Goal: Transaction & Acquisition: Purchase product/service

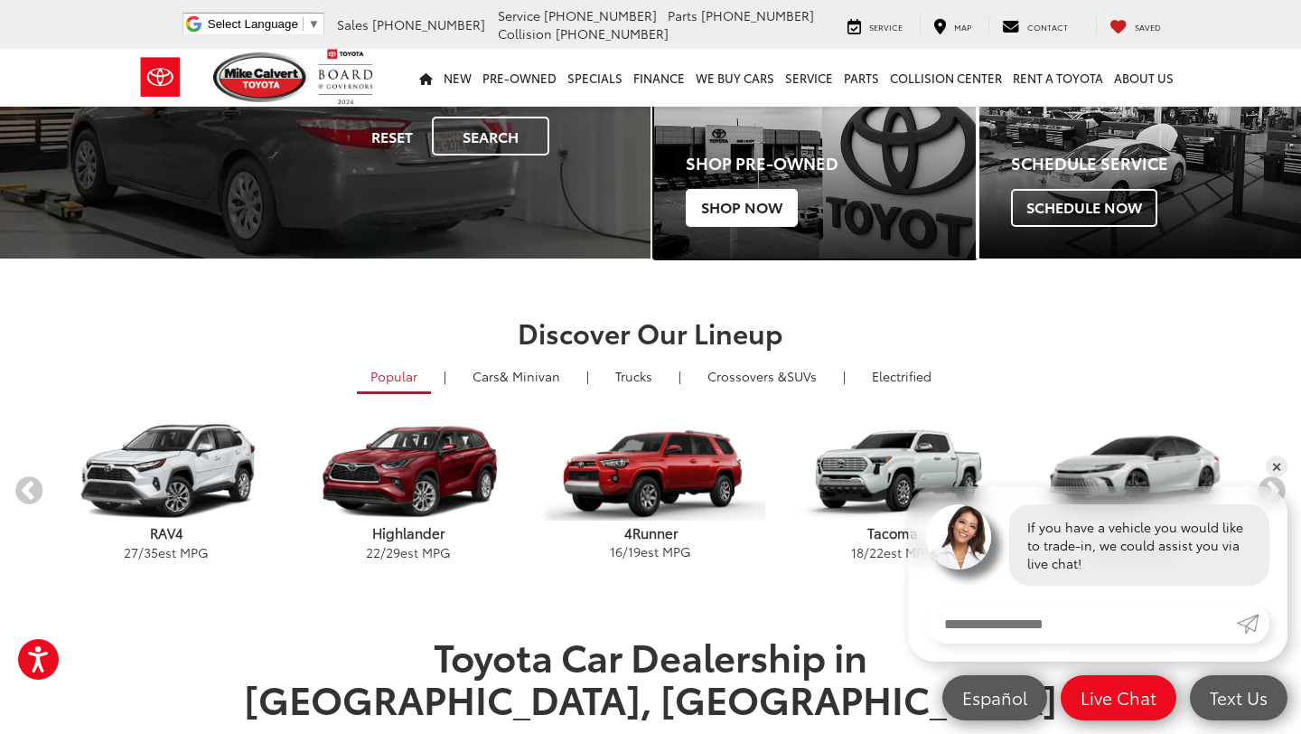
click at [731, 201] on span "Shop Now" at bounding box center [742, 208] width 112 height 38
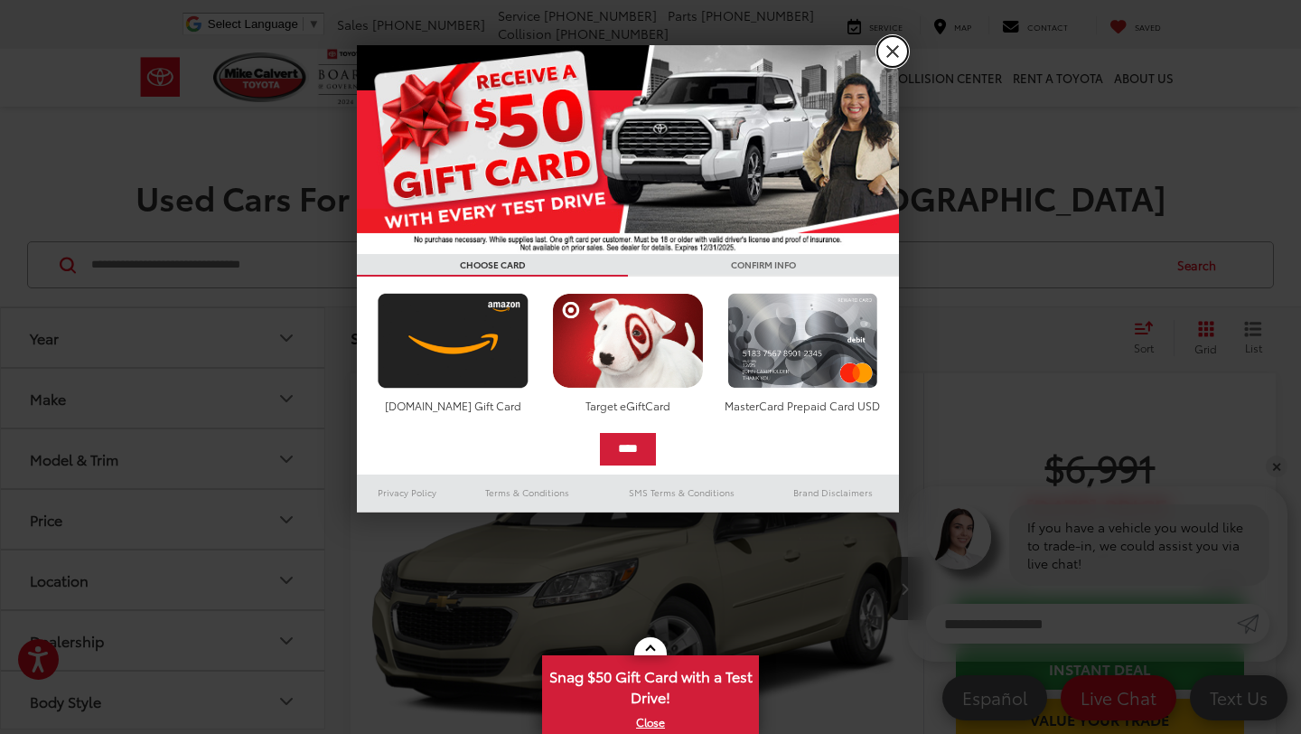
click at [890, 38] on link "X" at bounding box center [892, 51] width 31 height 31
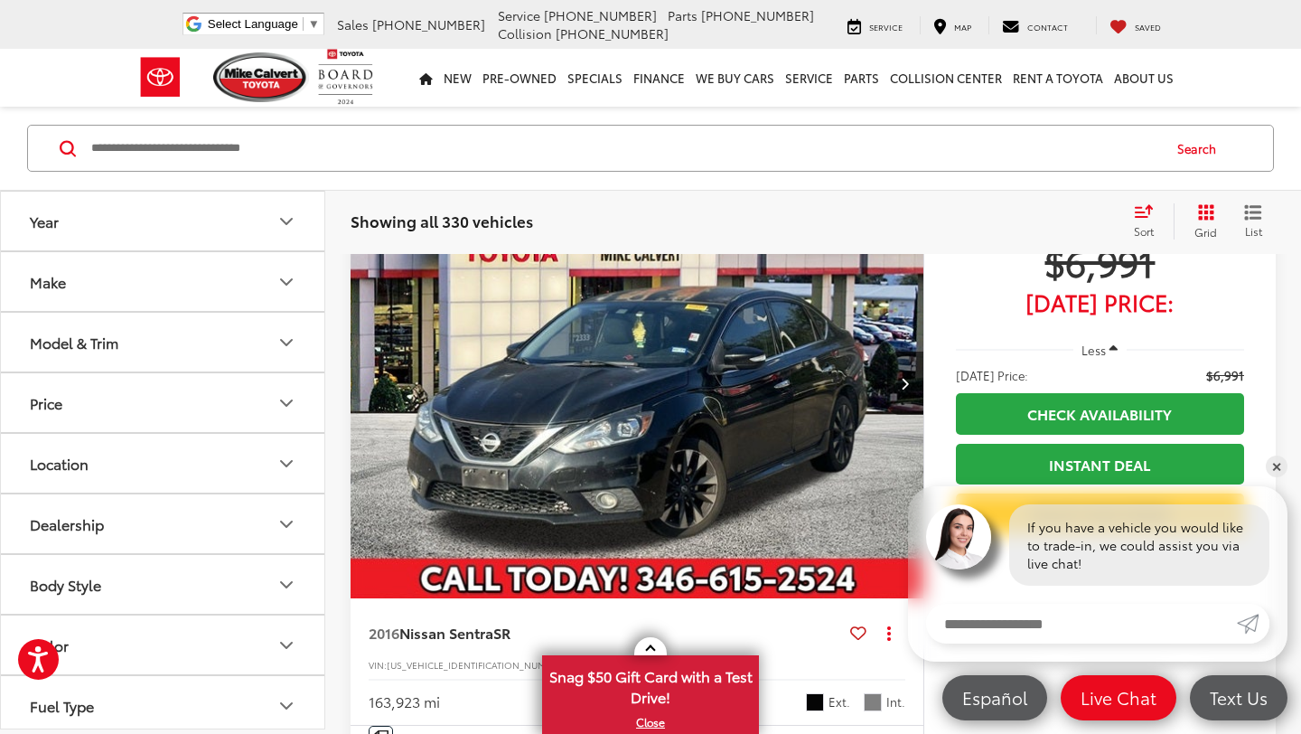
scroll to position [933, 0]
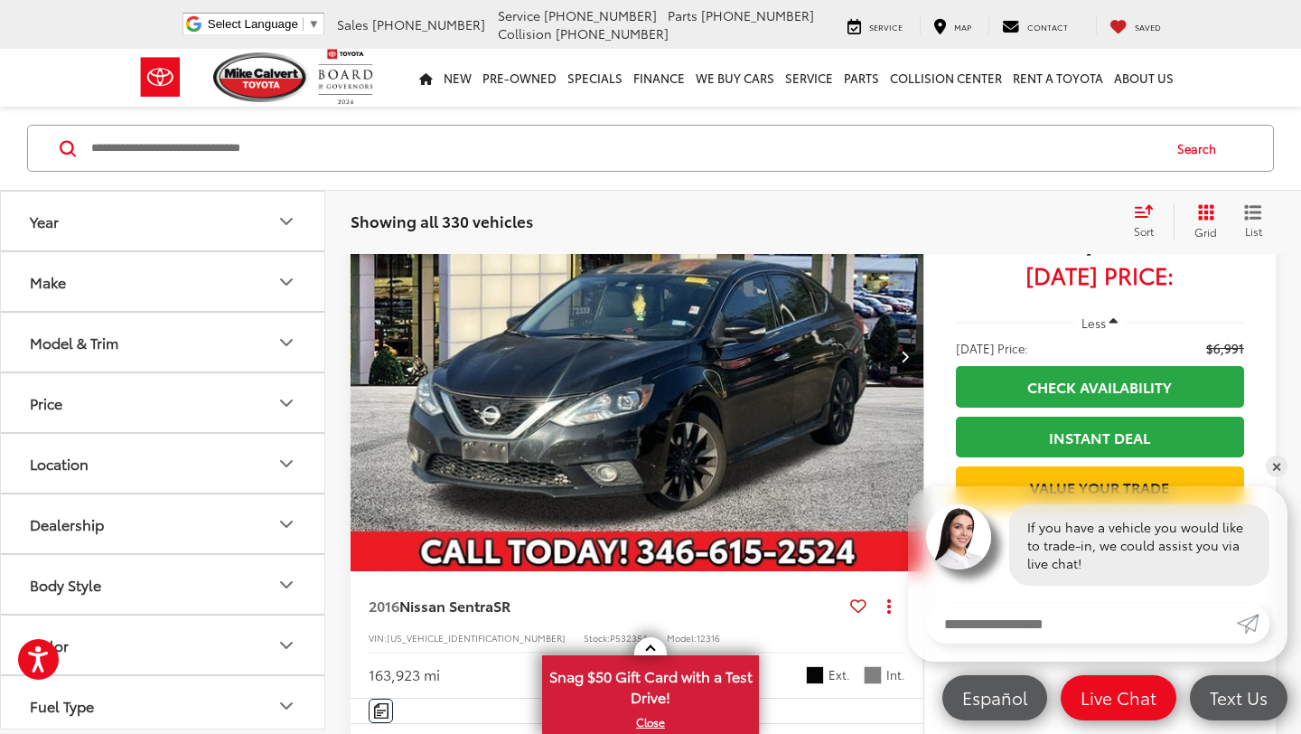
click at [1265, 463] on div "Track Price $6,991 [DATE] Price: Less [DATE] Price: $6,991 Check Availability I…" at bounding box center [1099, 439] width 352 height 596
click at [1278, 467] on link "✕" at bounding box center [1277, 466] width 22 height 22
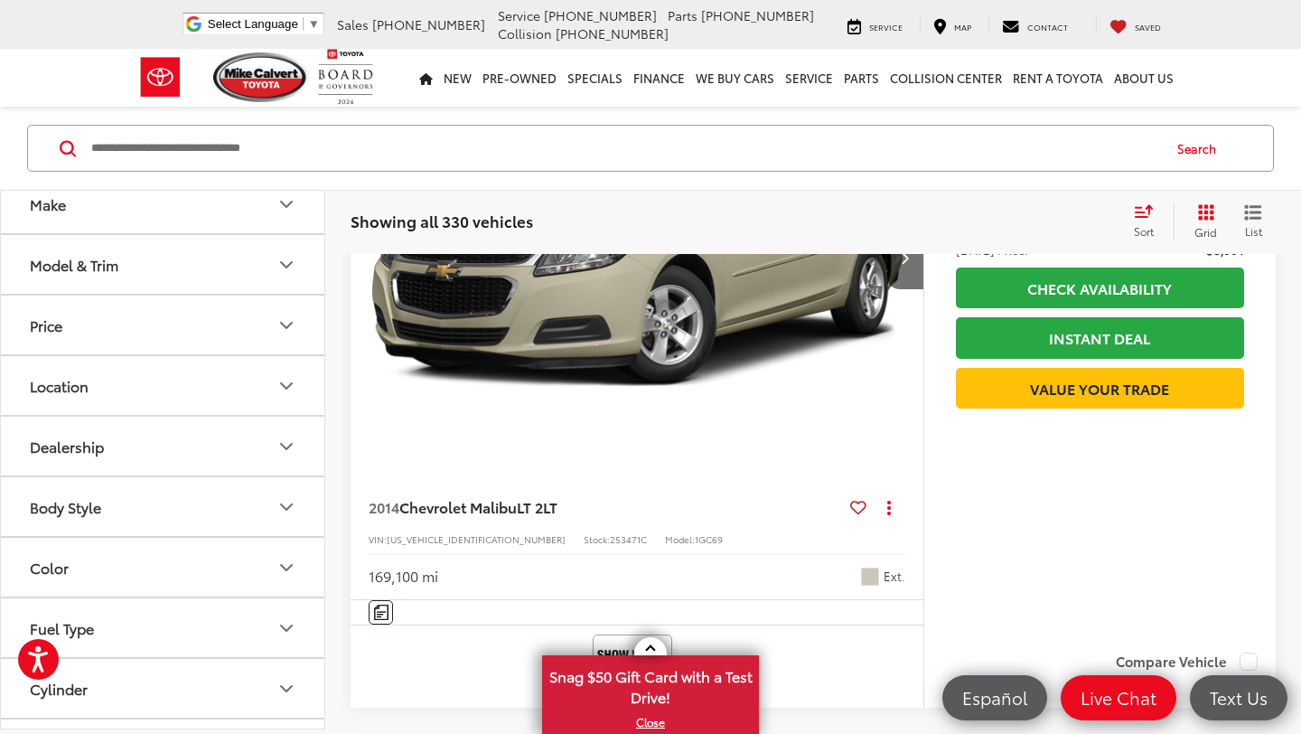
scroll to position [0, 0]
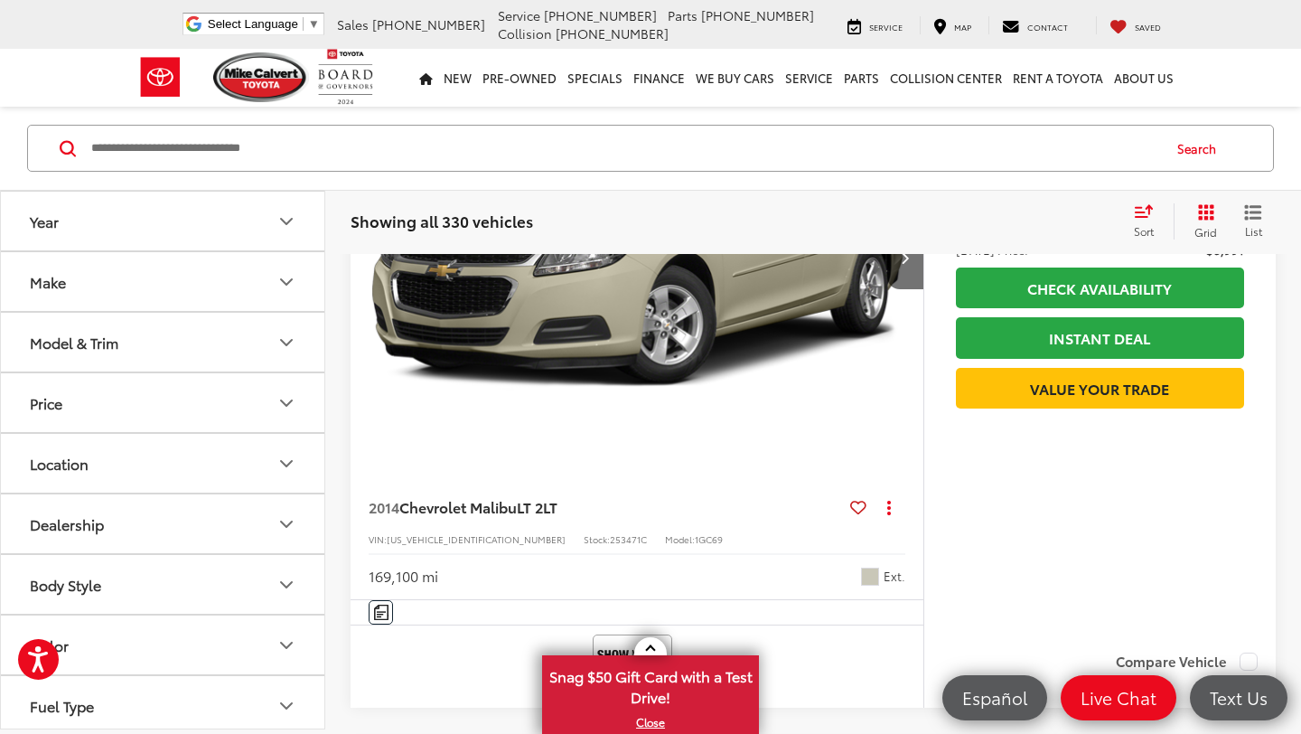
click at [191, 388] on button "Price" at bounding box center [163, 402] width 325 height 59
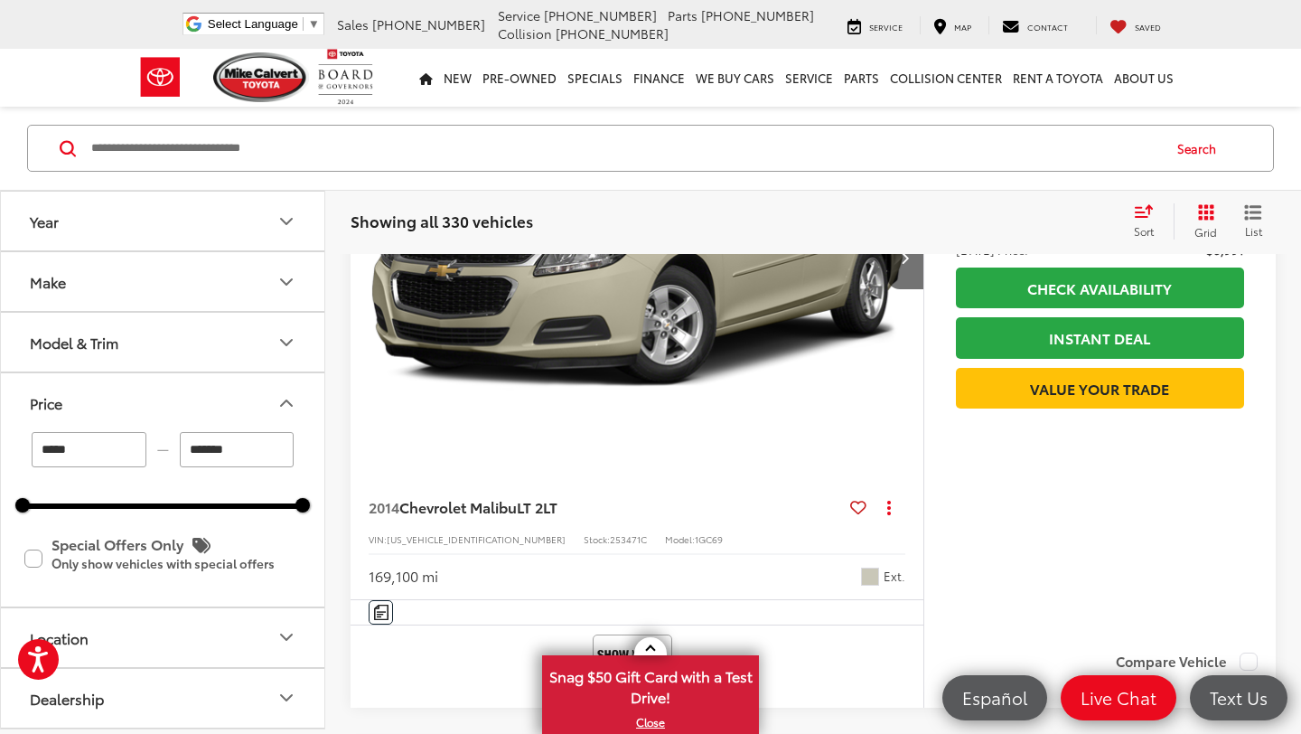
click at [191, 388] on button "Price" at bounding box center [163, 402] width 325 height 59
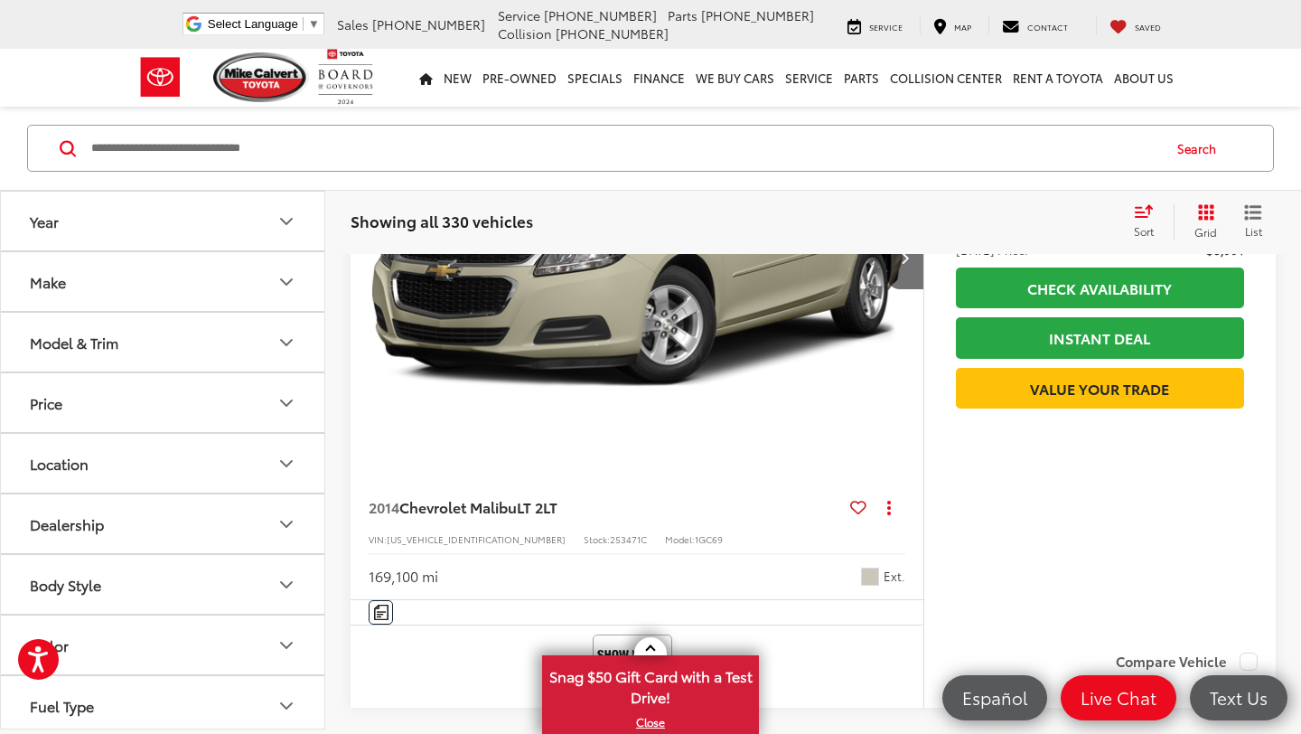
click at [199, 367] on button "Model & Trim" at bounding box center [163, 342] width 325 height 59
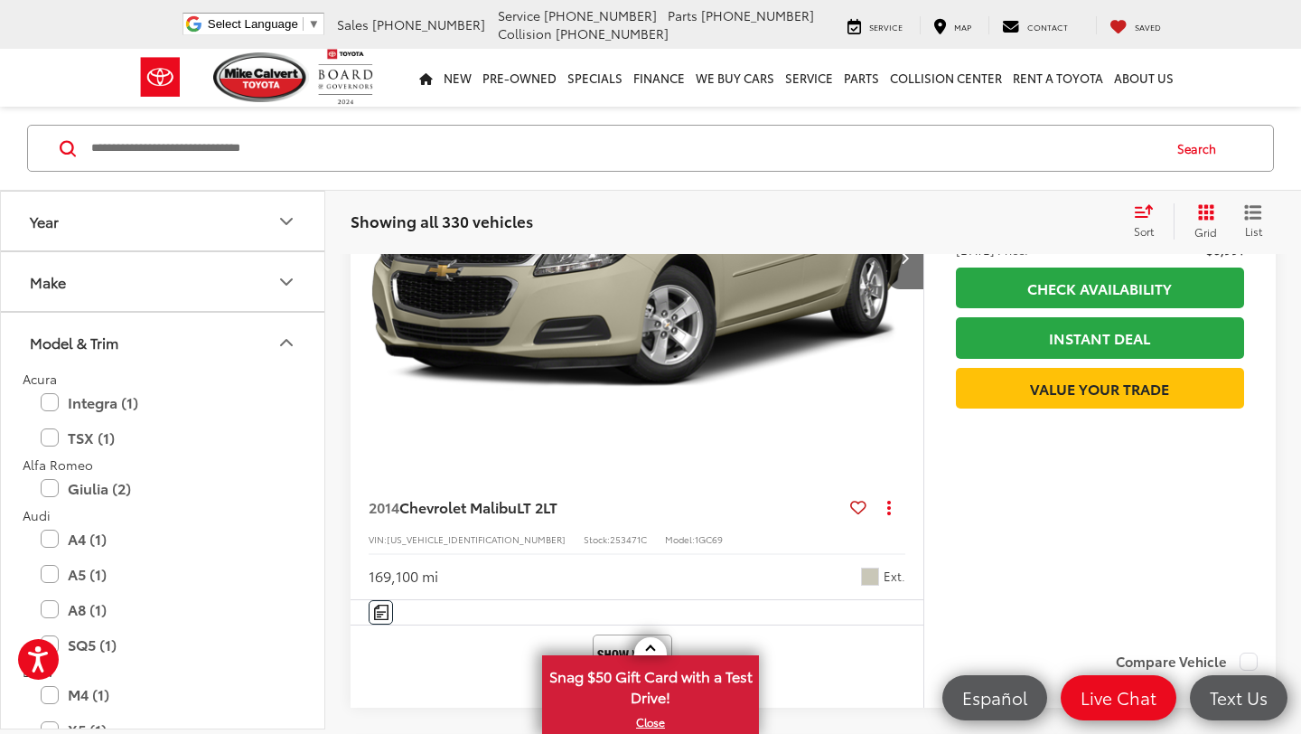
click at [199, 367] on button "Model & Trim" at bounding box center [163, 342] width 325 height 59
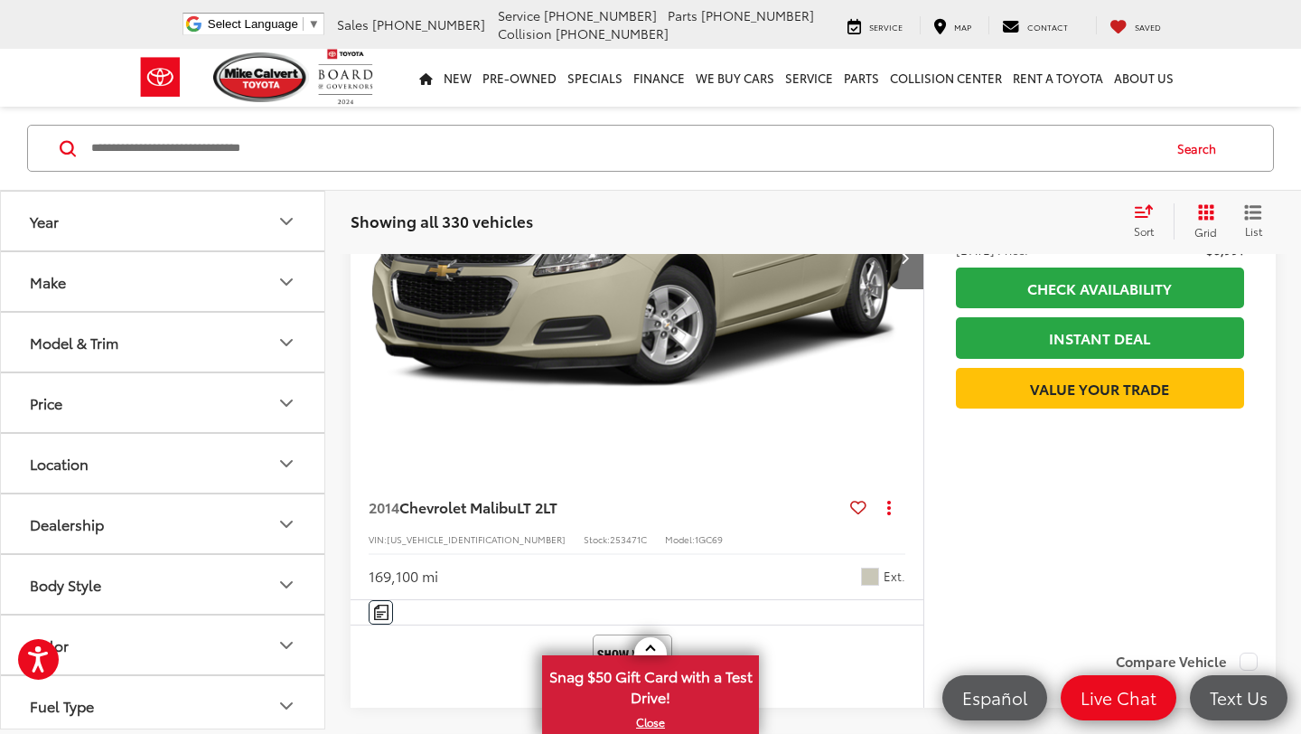
click at [202, 318] on button "Model & Trim" at bounding box center [163, 342] width 325 height 59
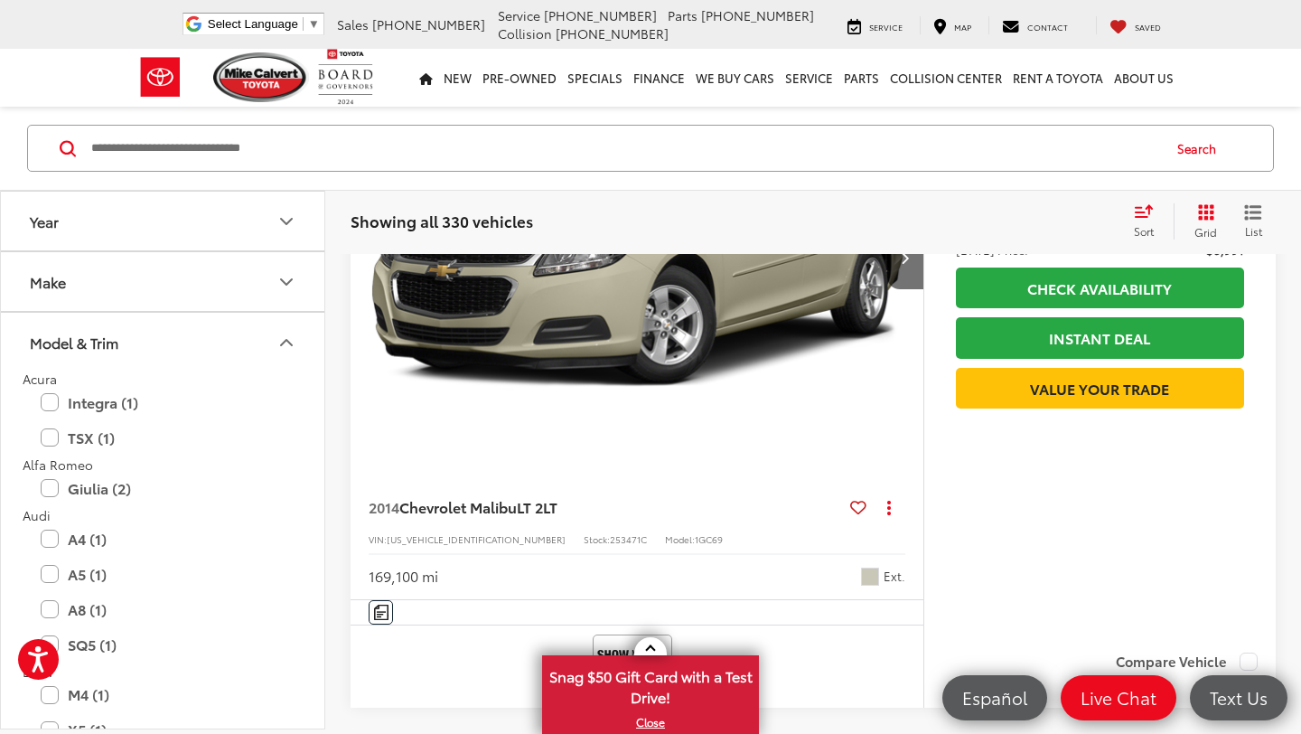
click at [202, 318] on button "Model & Trim" at bounding box center [163, 342] width 325 height 59
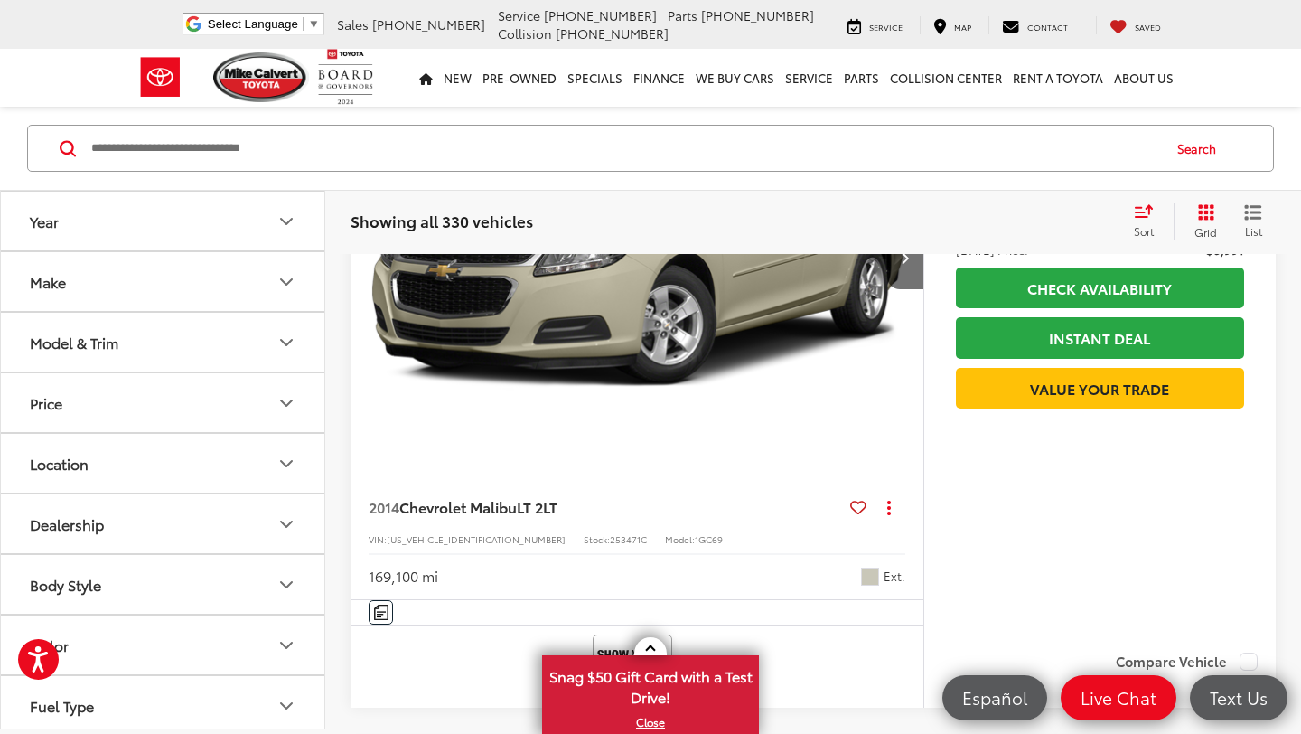
click at [1155, 207] on div "Sort" at bounding box center [1149, 221] width 49 height 36
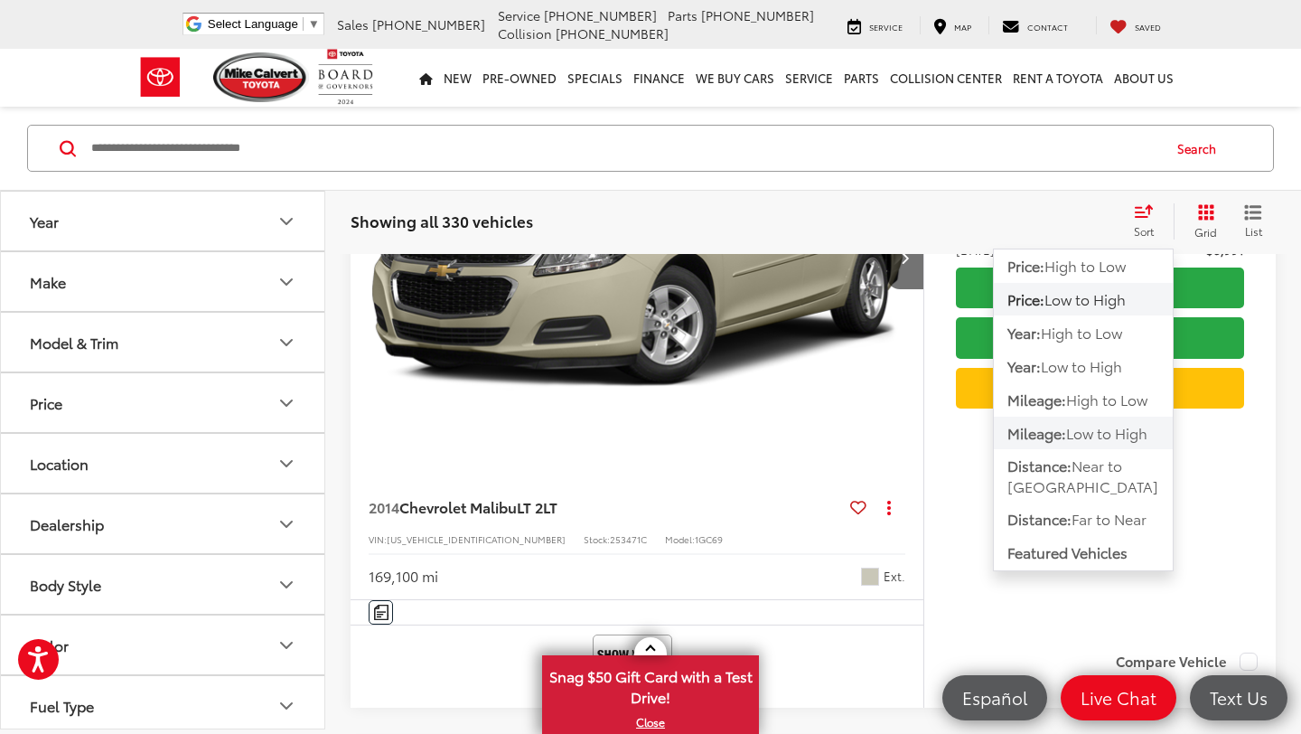
click at [1066, 441] on span "Mileage:" at bounding box center [1036, 432] width 59 height 21
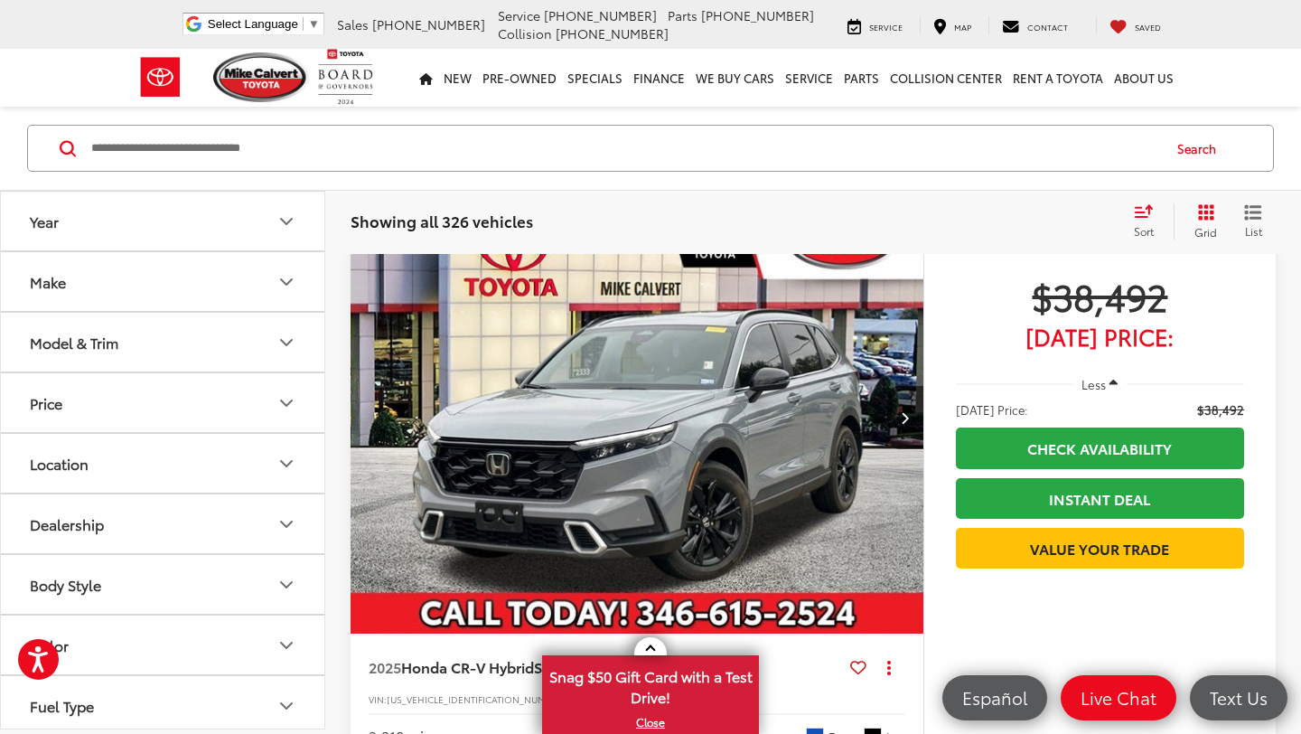
scroll to position [1569, 0]
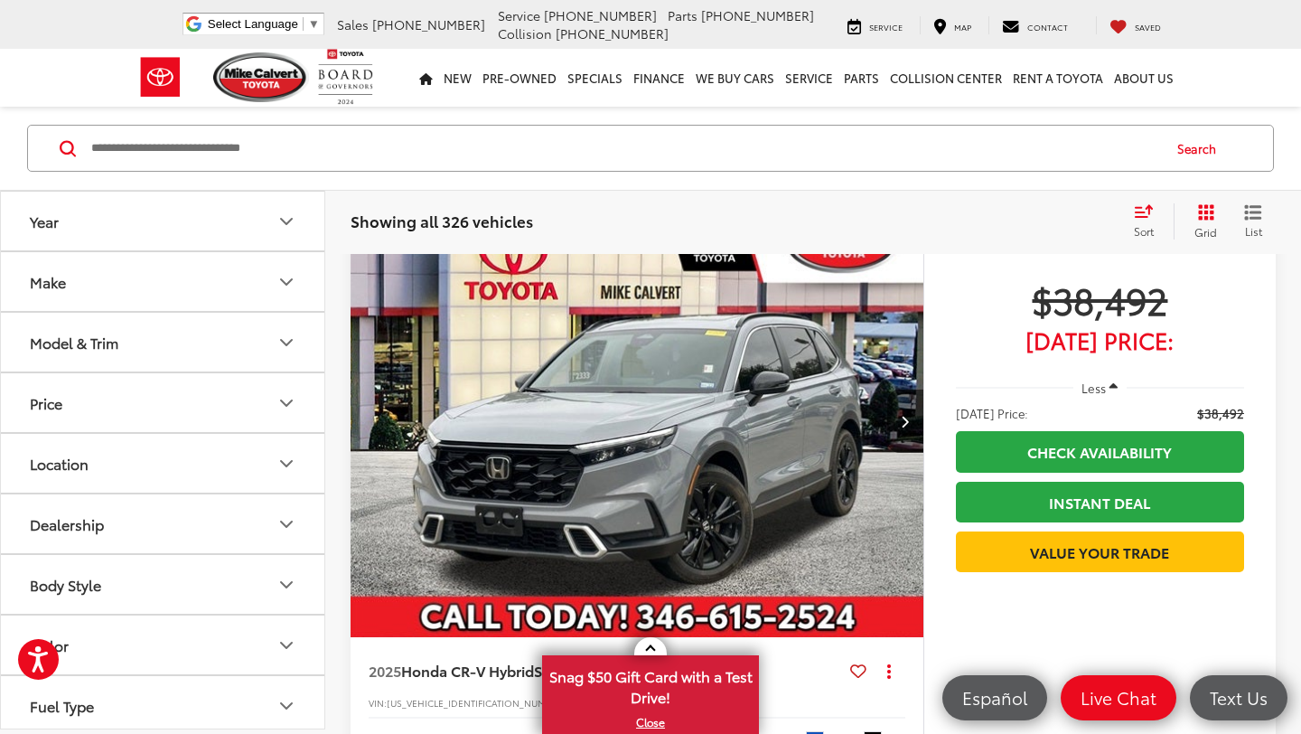
click at [214, 395] on button "Price" at bounding box center [163, 402] width 325 height 59
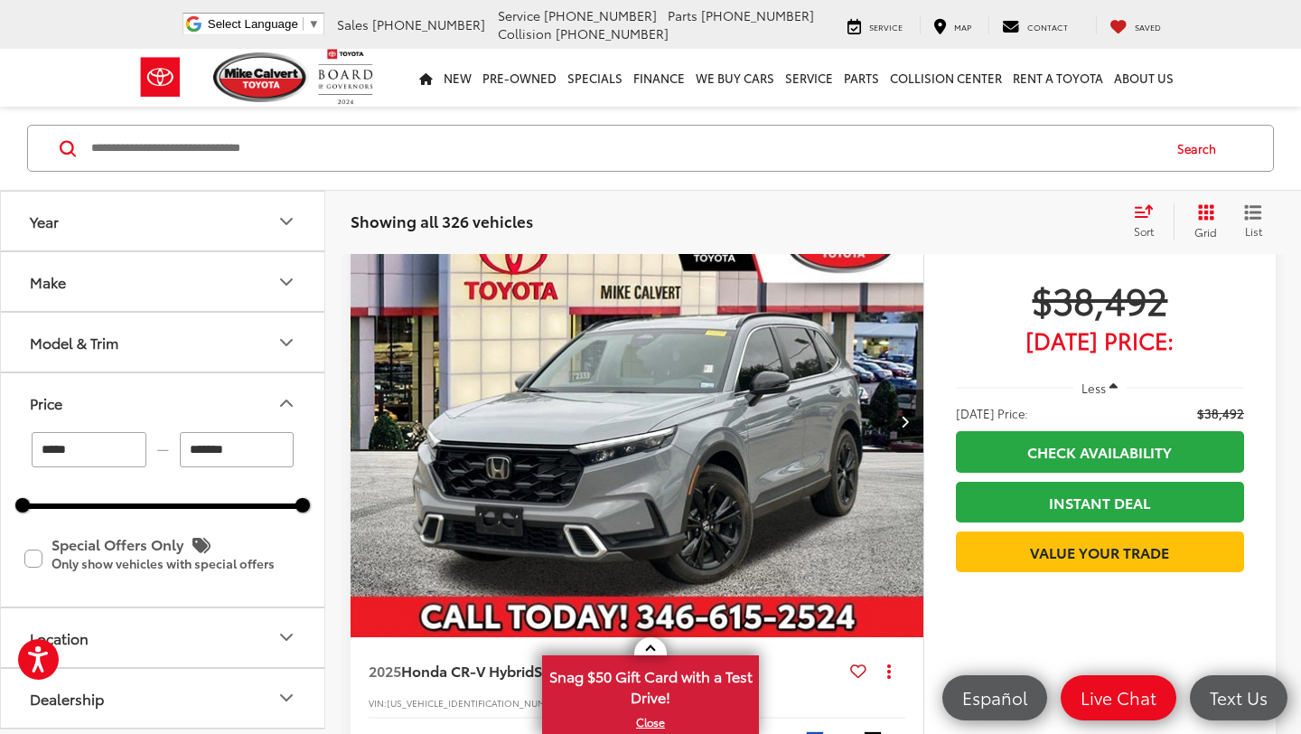
drag, startPoint x: 304, startPoint y: 512, endPoint x: 276, endPoint y: 517, distance: 28.4
click at [277, 517] on div "***** — ******* 5000 326000 Special Offers Only Only show vehicles with special…" at bounding box center [162, 518] width 323 height 173
drag, startPoint x: 299, startPoint y: 500, endPoint x: 156, endPoint y: 502, distance: 142.7
click at [156, 502] on div at bounding box center [160, 505] width 14 height 14
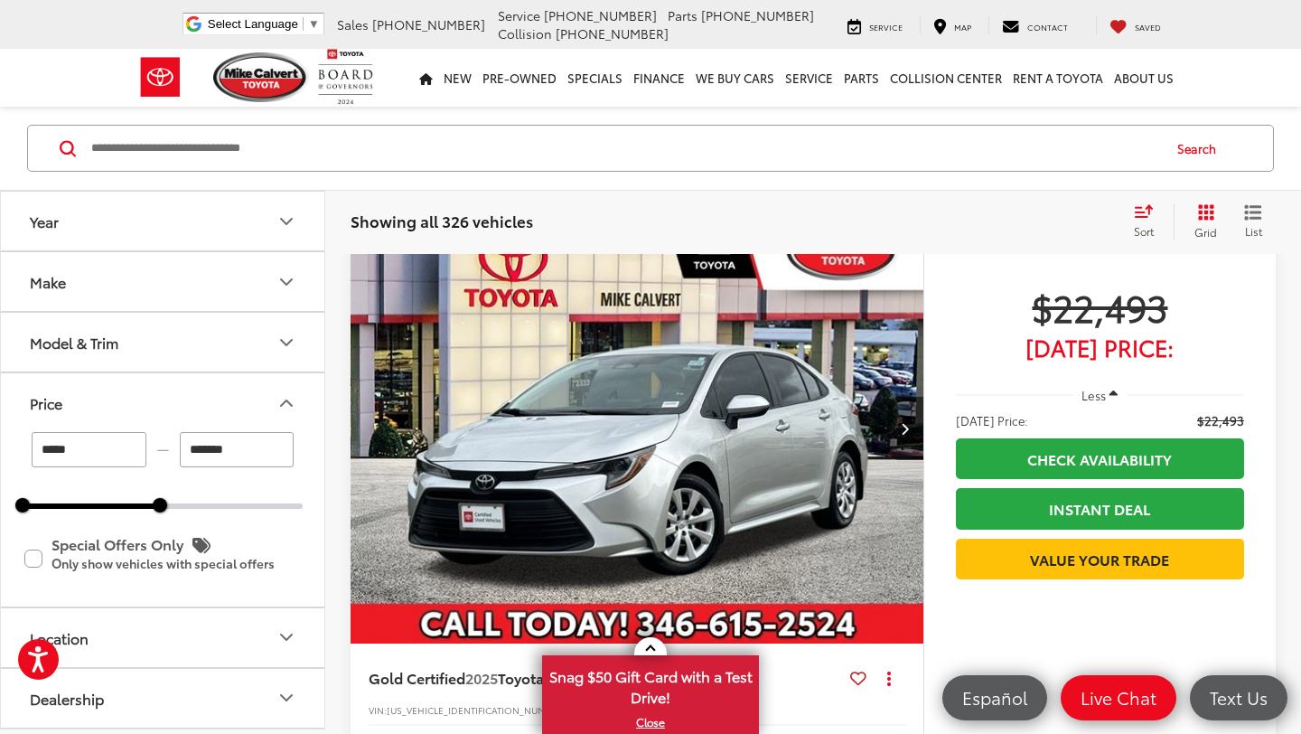
click at [288, 388] on button "Price" at bounding box center [163, 402] width 325 height 59
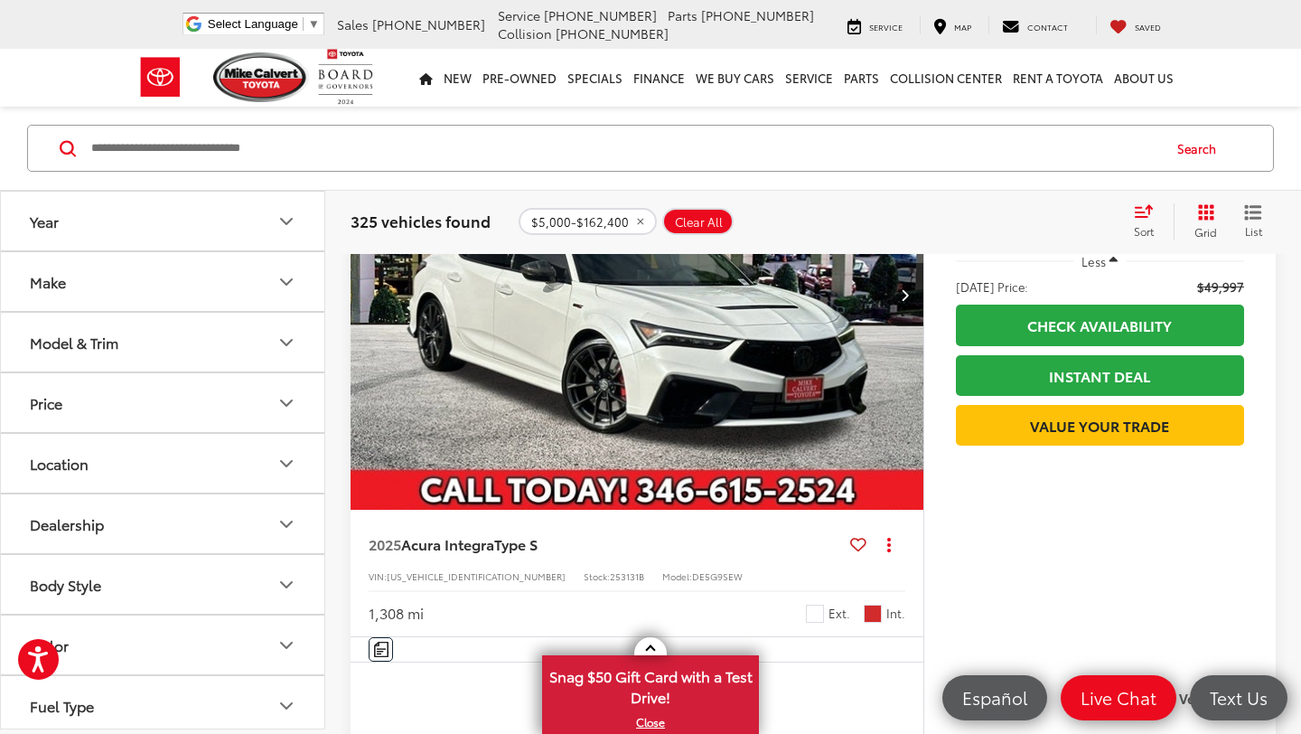
scroll to position [935, 0]
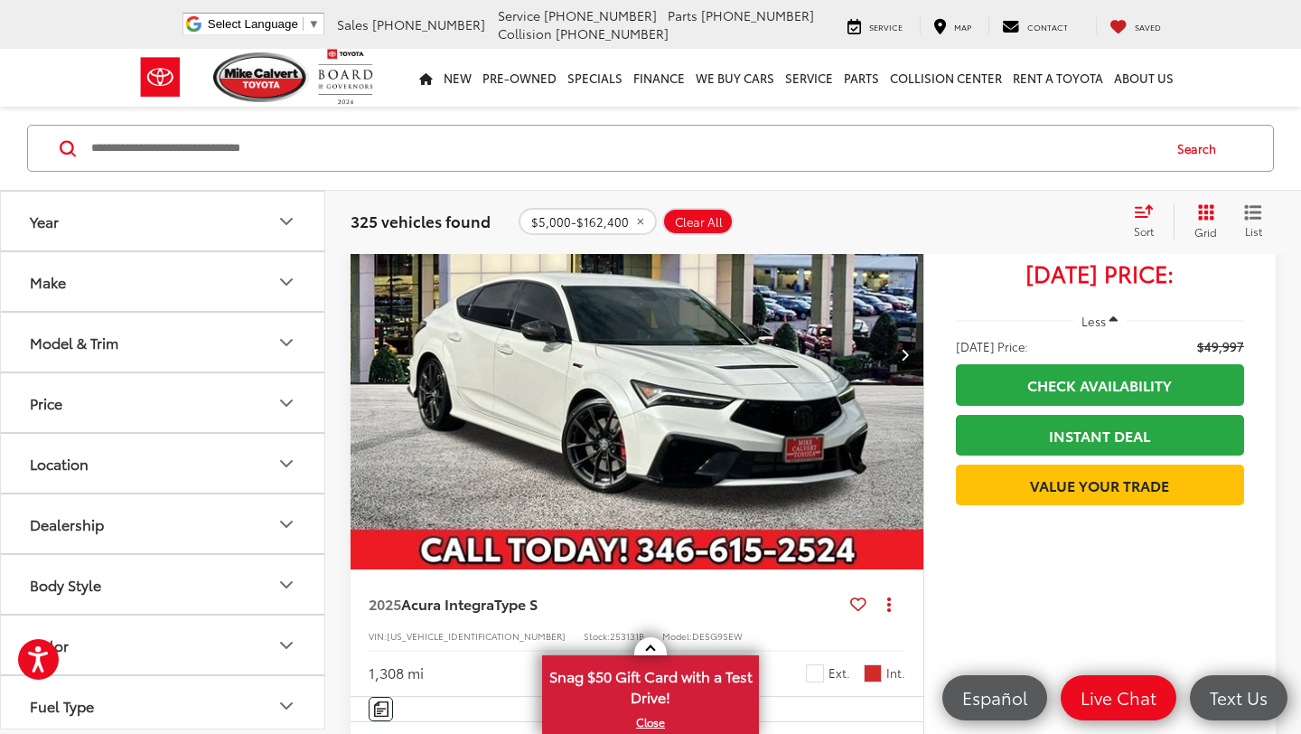
click at [259, 373] on button "Price" at bounding box center [163, 402] width 325 height 59
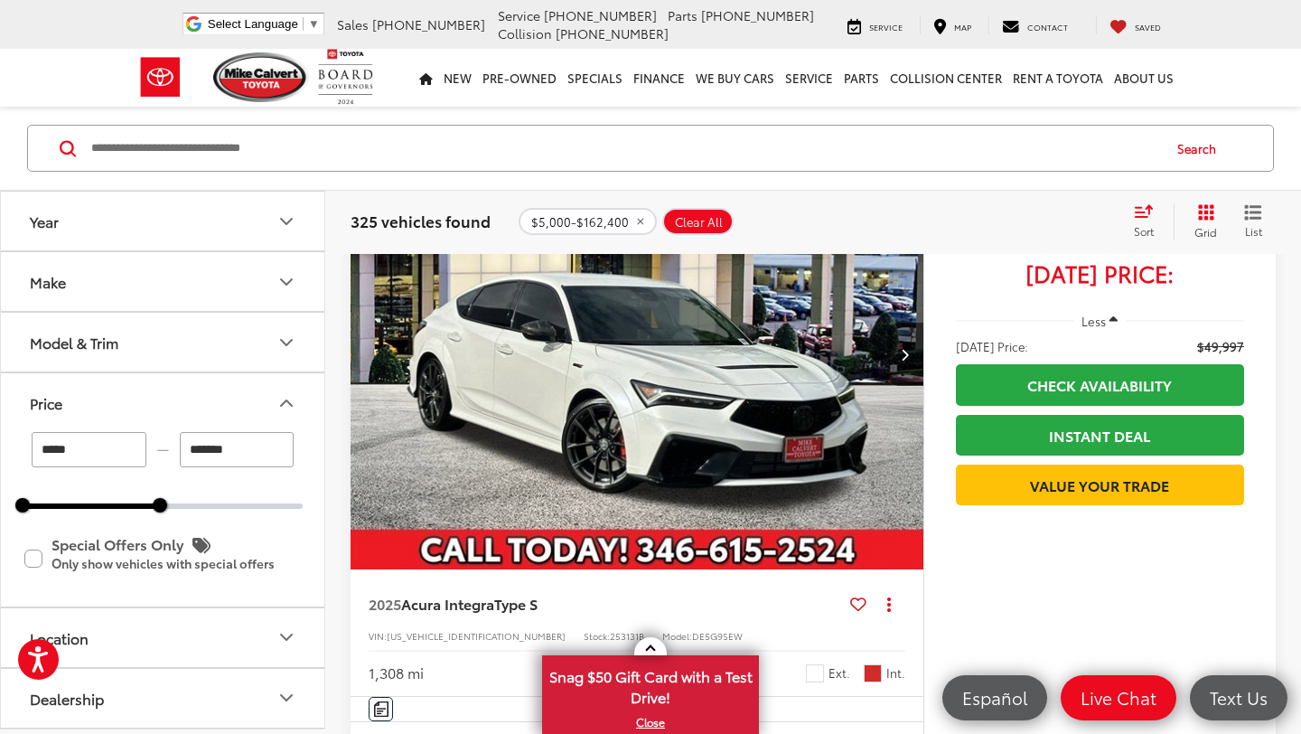
click at [148, 514] on div "***** — ******* 5000 162400 Special Offers Only Only show vehicles with special…" at bounding box center [162, 518] width 323 height 173
click at [132, 508] on div at bounding box center [77, 505] width 109 height 5
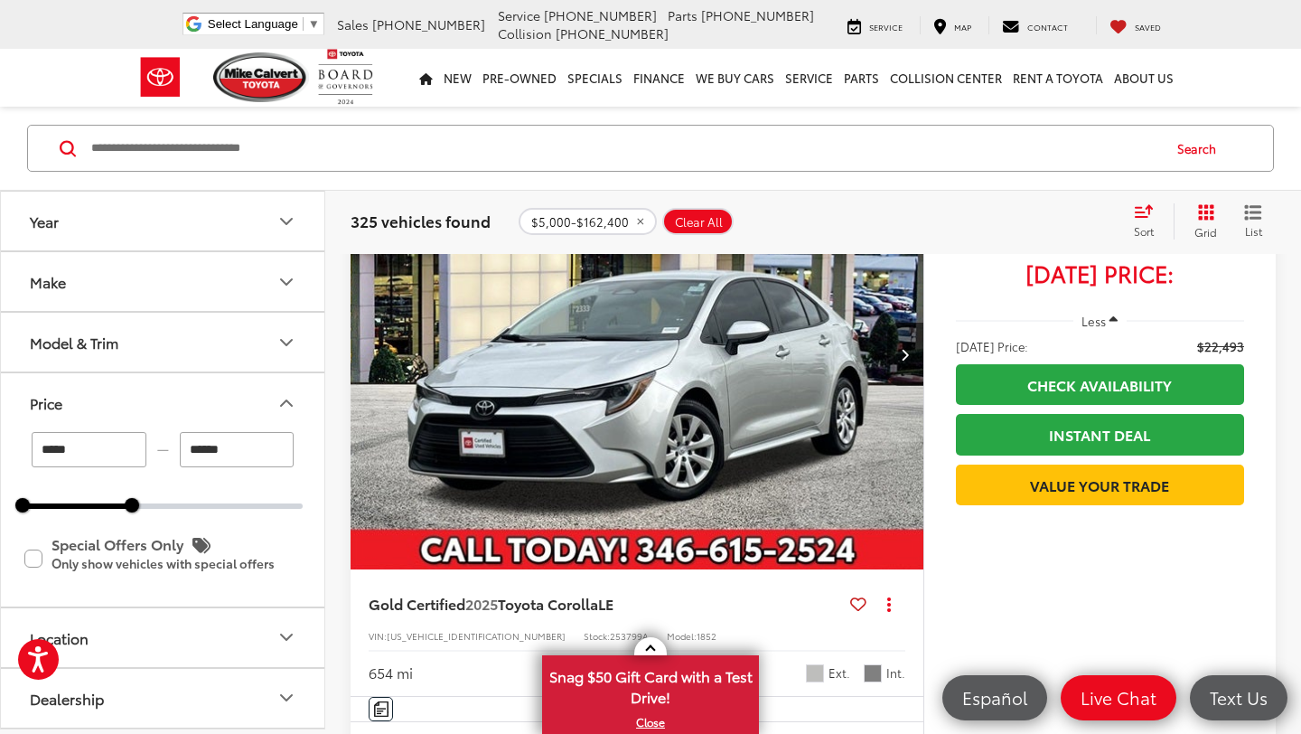
click at [95, 504] on div at bounding box center [77, 505] width 109 height 5
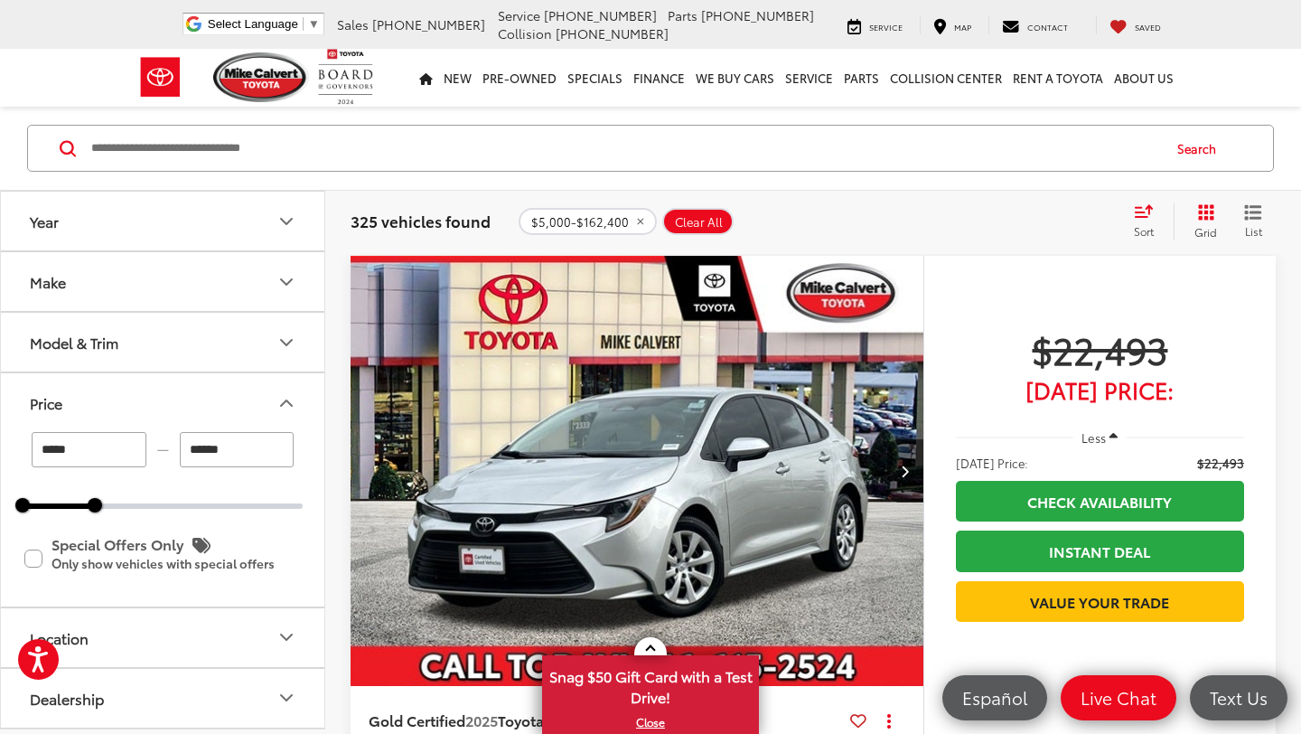
scroll to position [117, 0]
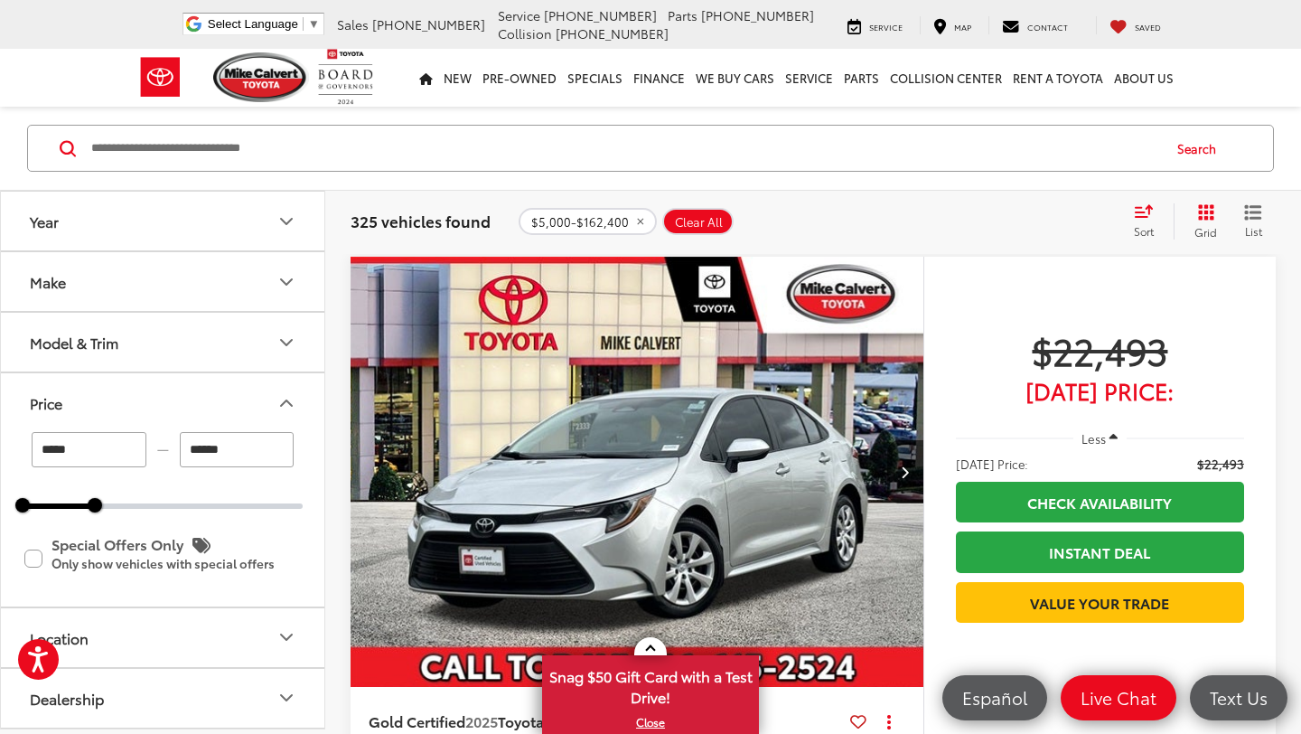
click at [64, 504] on div at bounding box center [59, 505] width 72 height 5
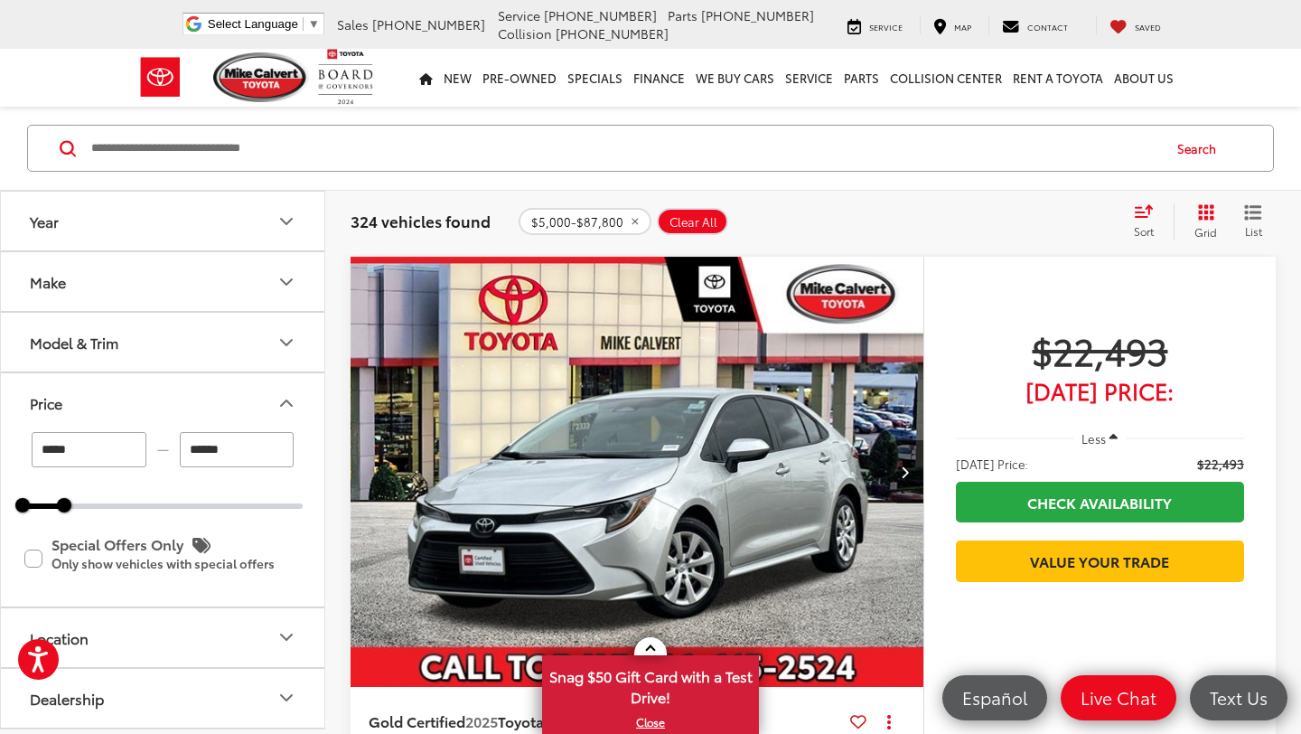
click at [45, 503] on div at bounding box center [44, 505] width 42 height 5
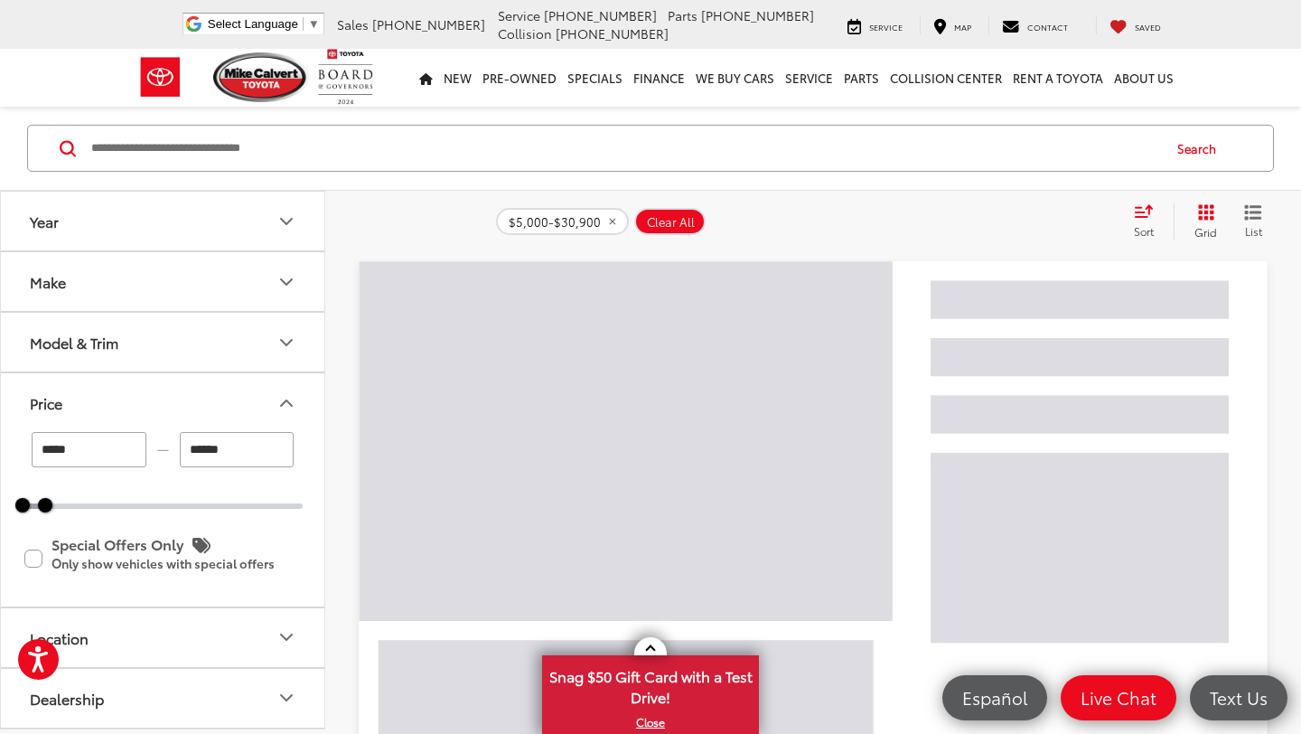
click at [33, 508] on div at bounding box center [34, 505] width 23 height 5
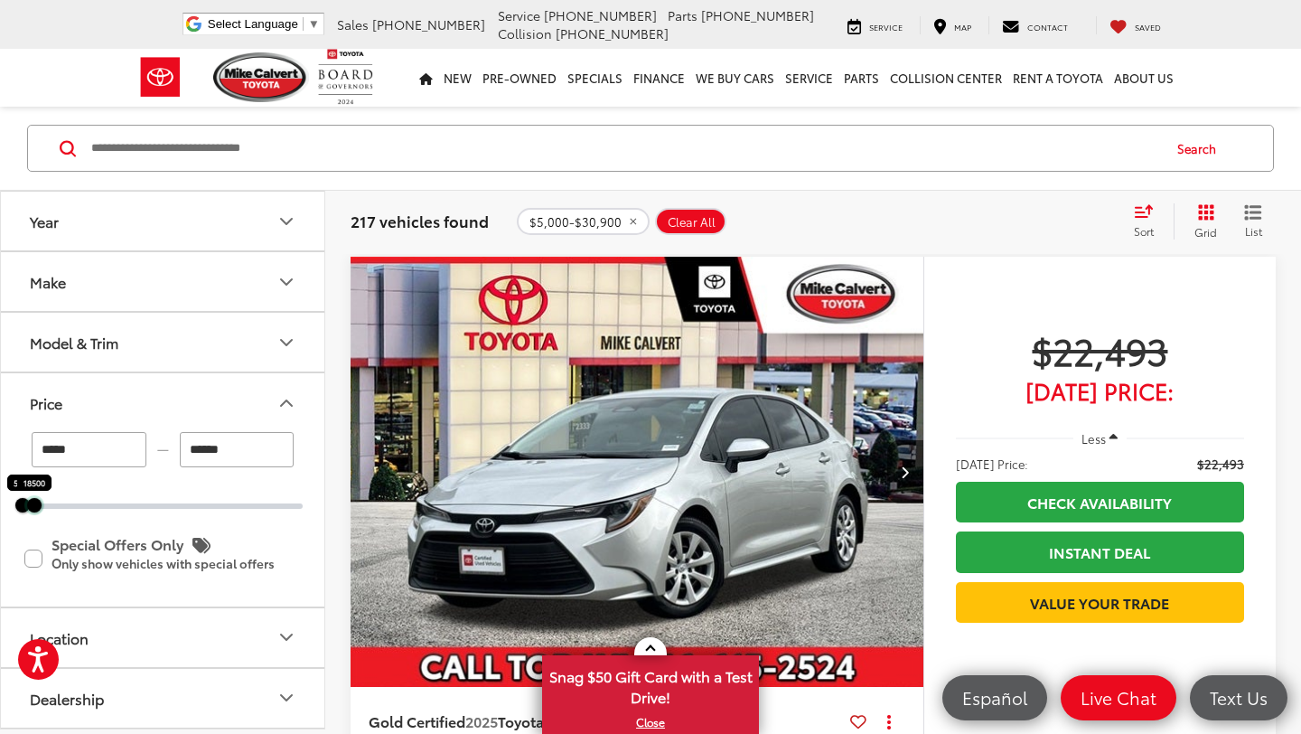
drag, startPoint x: 40, startPoint y: 508, endPoint x: 29, endPoint y: 507, distance: 10.9
click at [29, 507] on div at bounding box center [34, 505] width 14 height 14
type input "******"
click at [158, 391] on button "Price" at bounding box center [163, 402] width 325 height 59
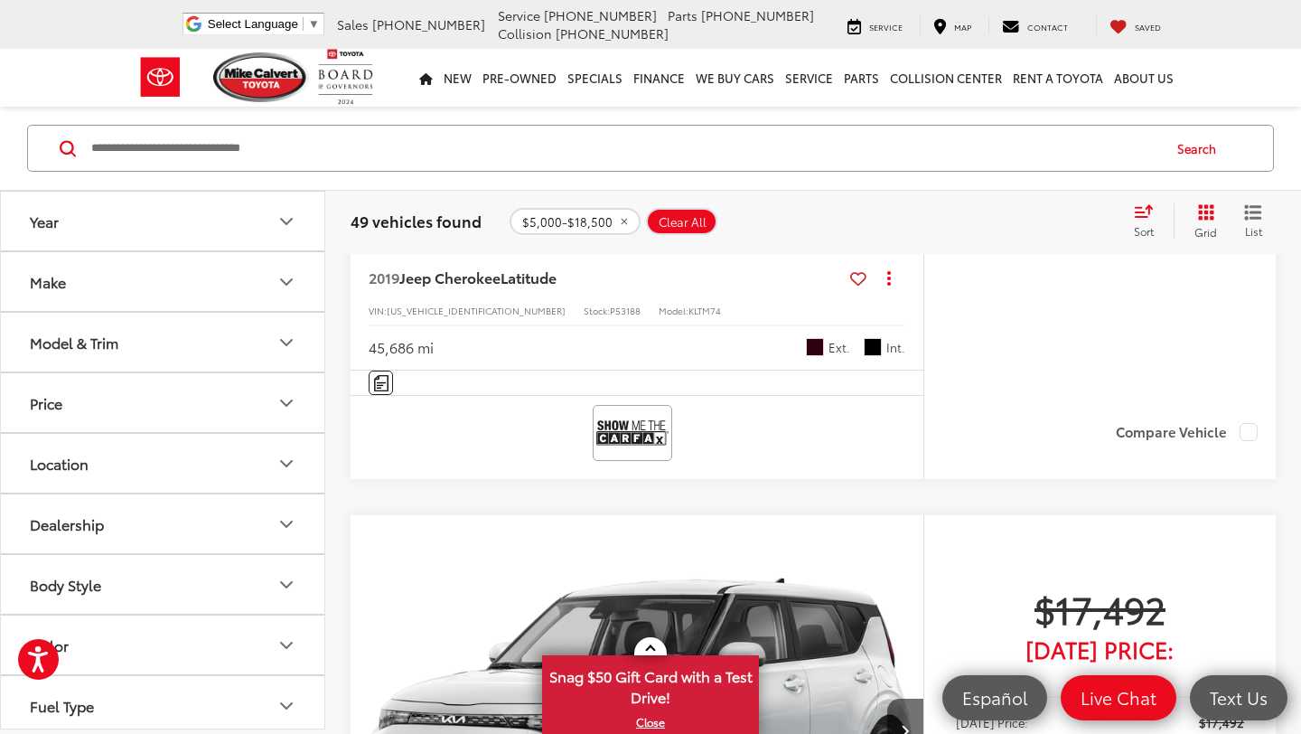
scroll to position [3355, 0]
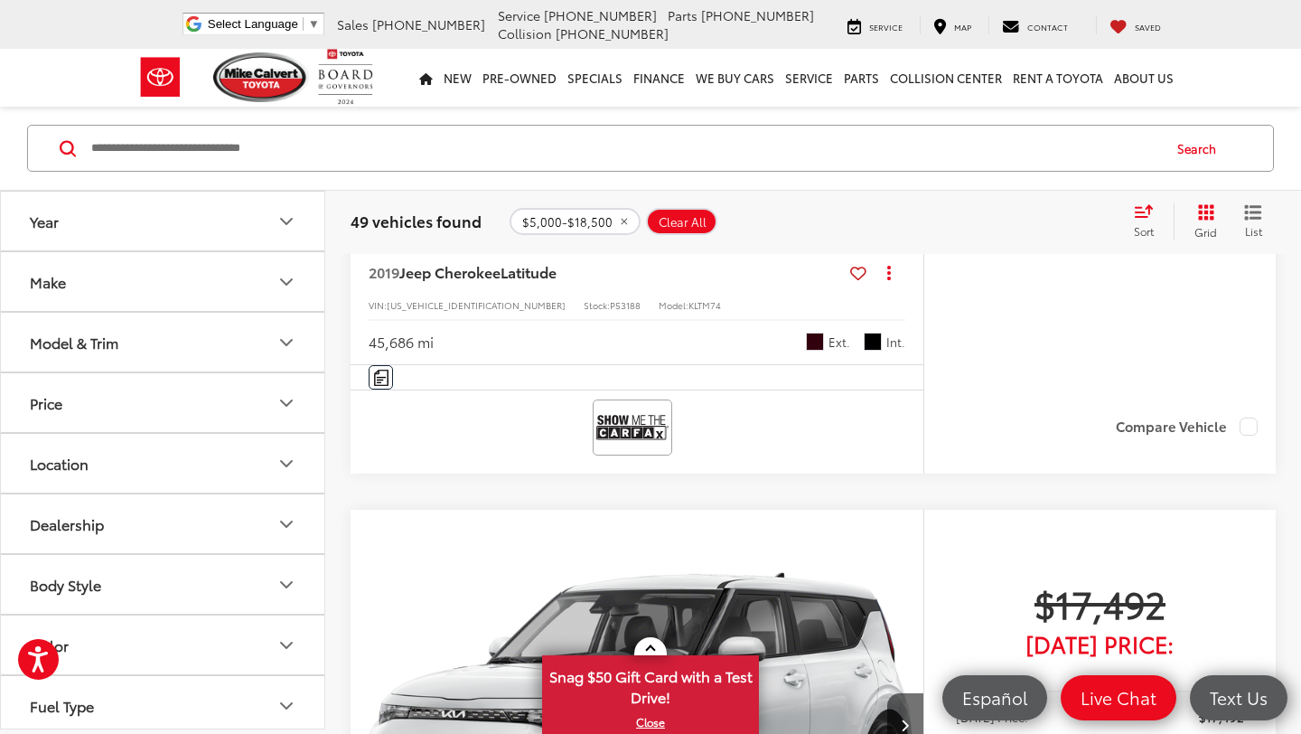
click at [1130, 199] on div "49 vehicles found $5,000-$18,500 Clear All + 0 test Sort Price: High to Low Pri…" at bounding box center [813, 221] width 976 height 65
click at [1138, 207] on icon "Select sort value" at bounding box center [1144, 211] width 16 height 11
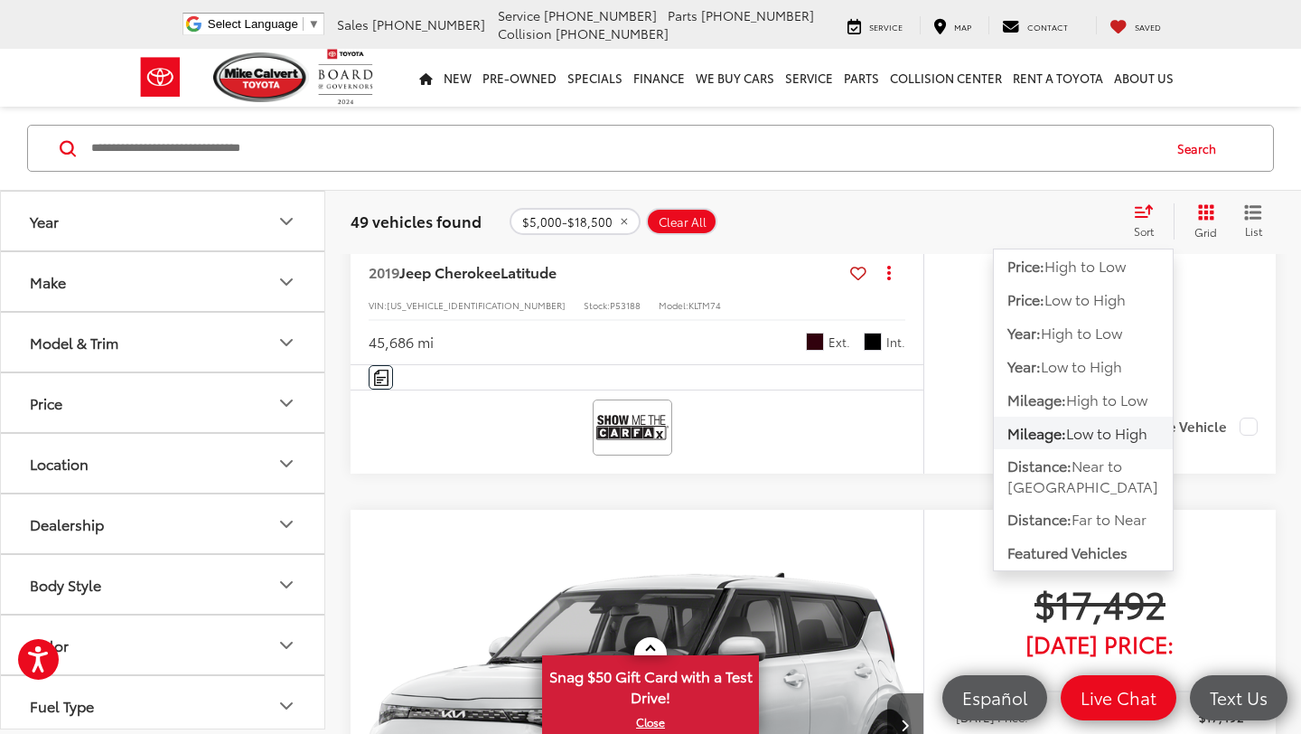
click at [1138, 207] on icon "Select sort value" at bounding box center [1144, 211] width 16 height 11
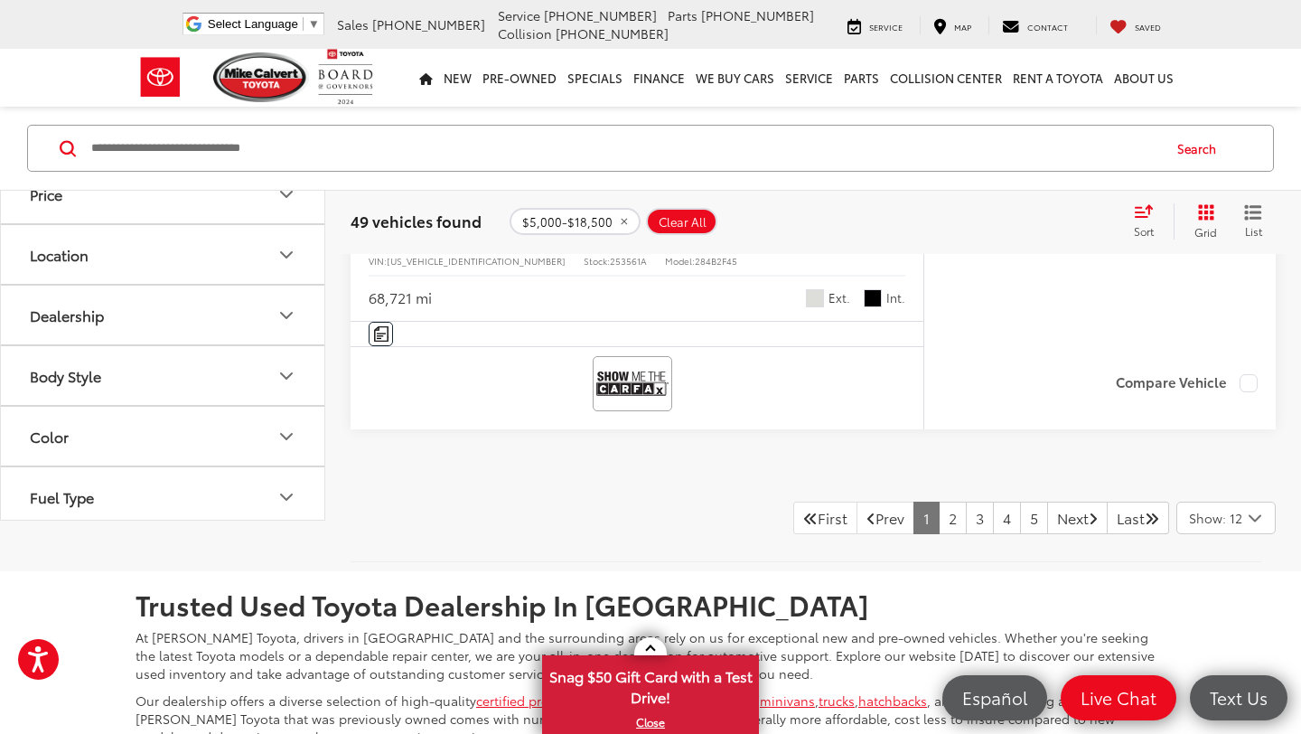
scroll to position [8259, 0]
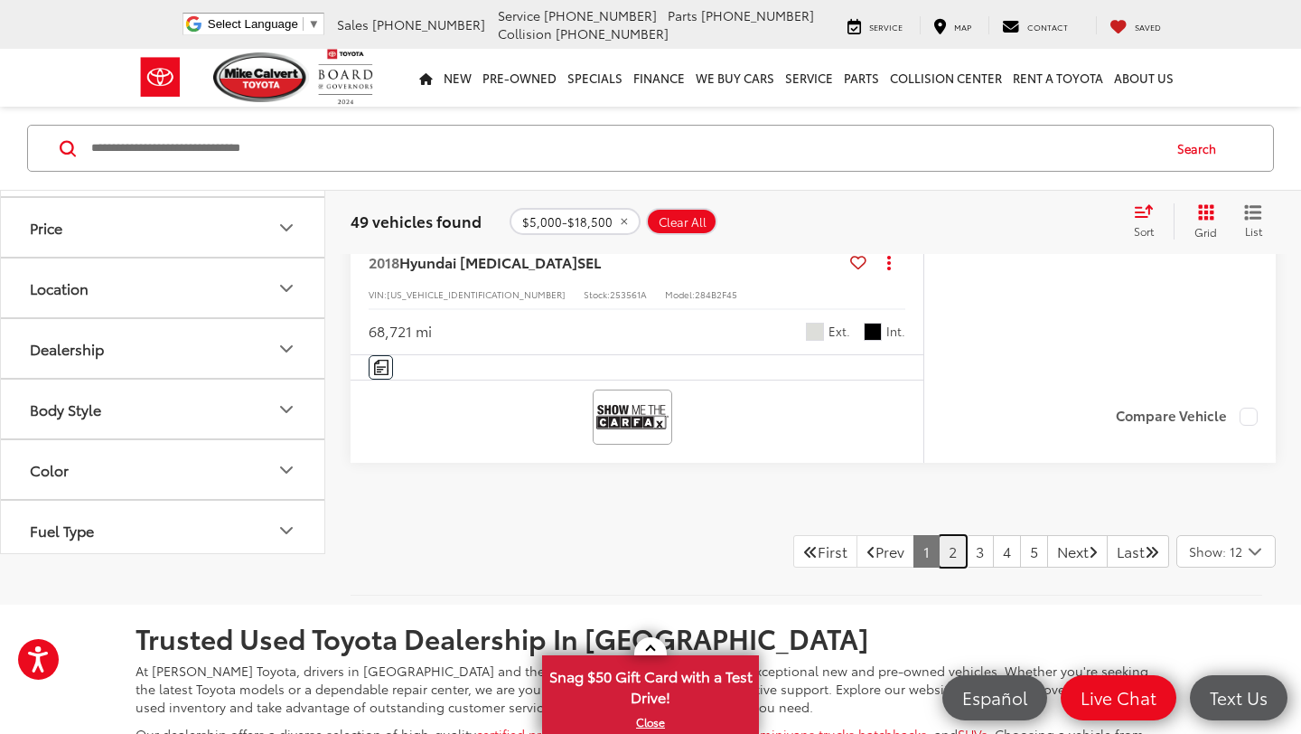
click at [939, 567] on link "2" at bounding box center [953, 551] width 28 height 33
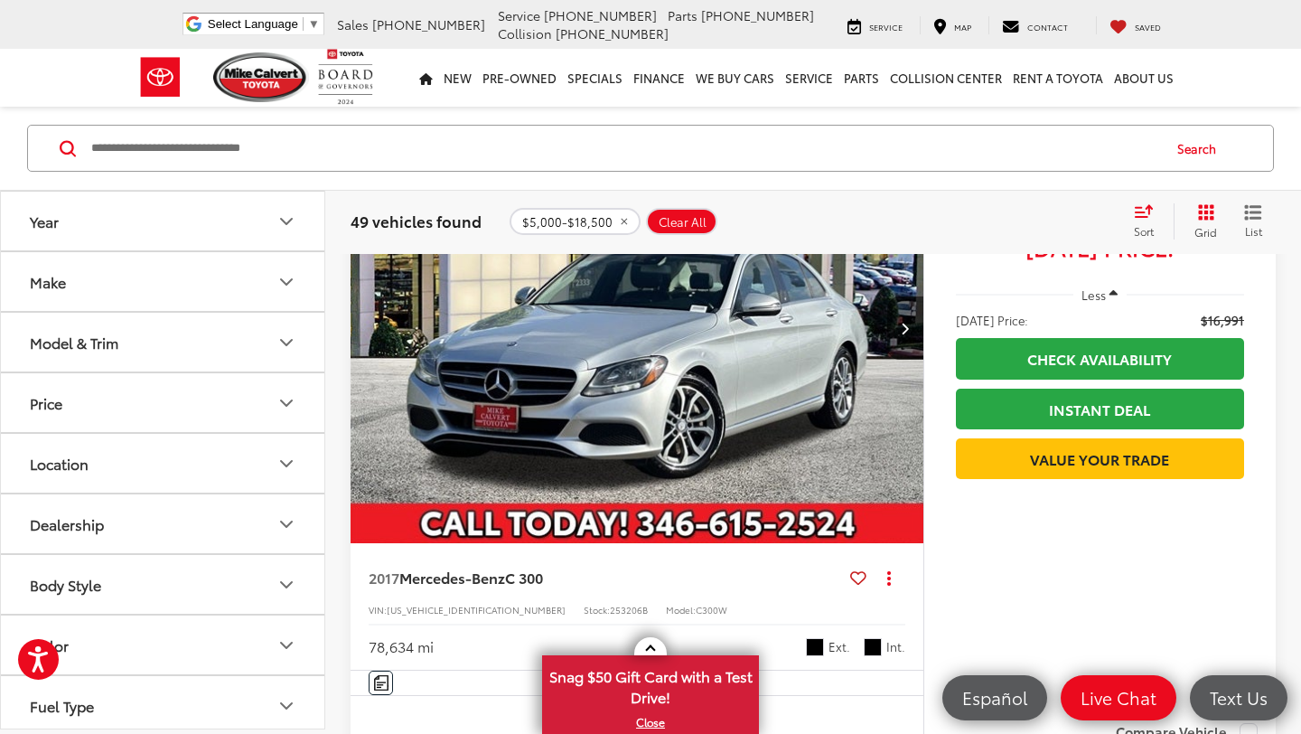
scroll to position [916, 0]
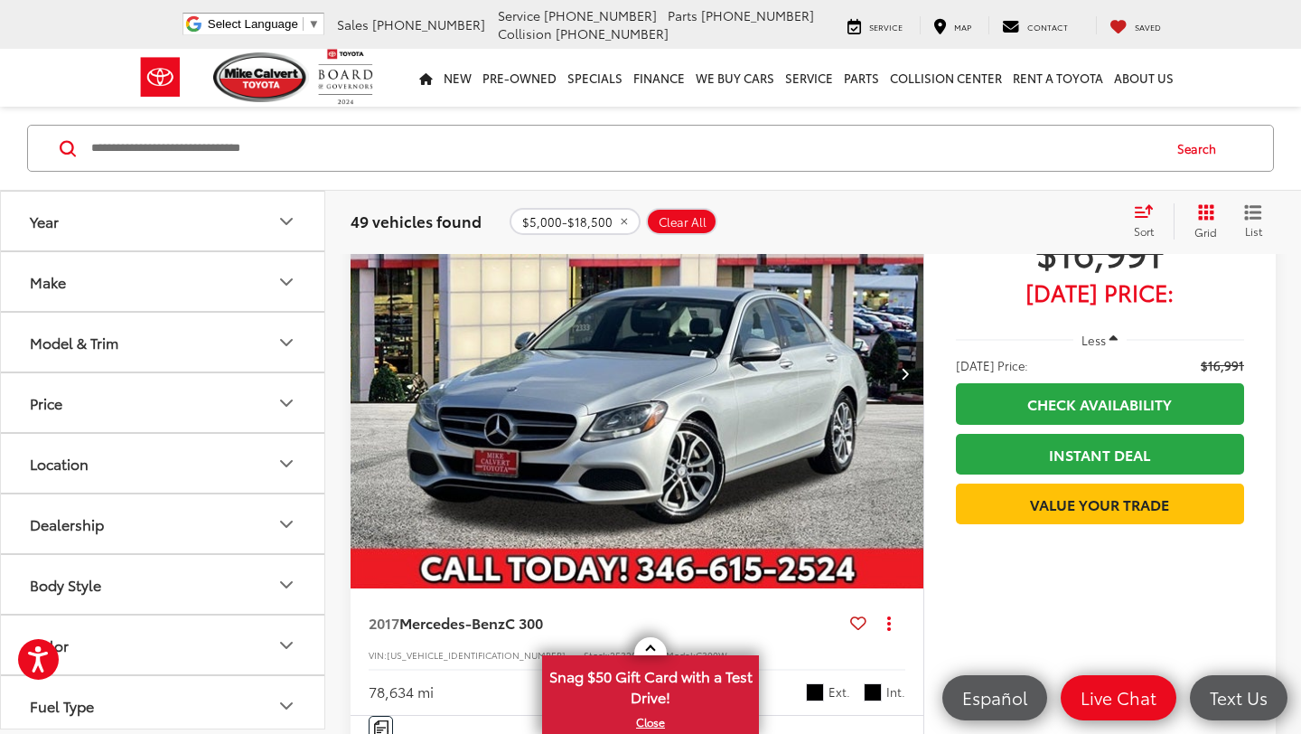
click at [897, 371] on button "Next image" at bounding box center [905, 372] width 36 height 63
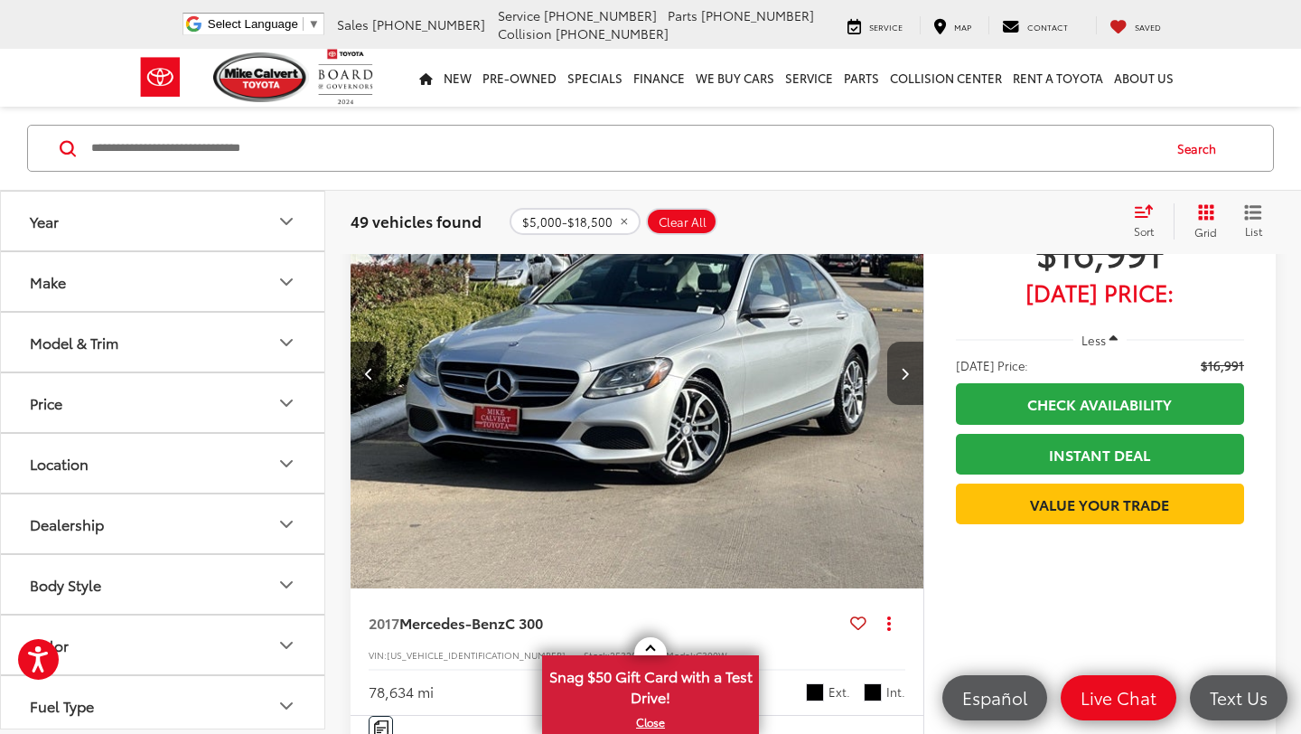
click at [897, 371] on button "Next image" at bounding box center [905, 372] width 36 height 63
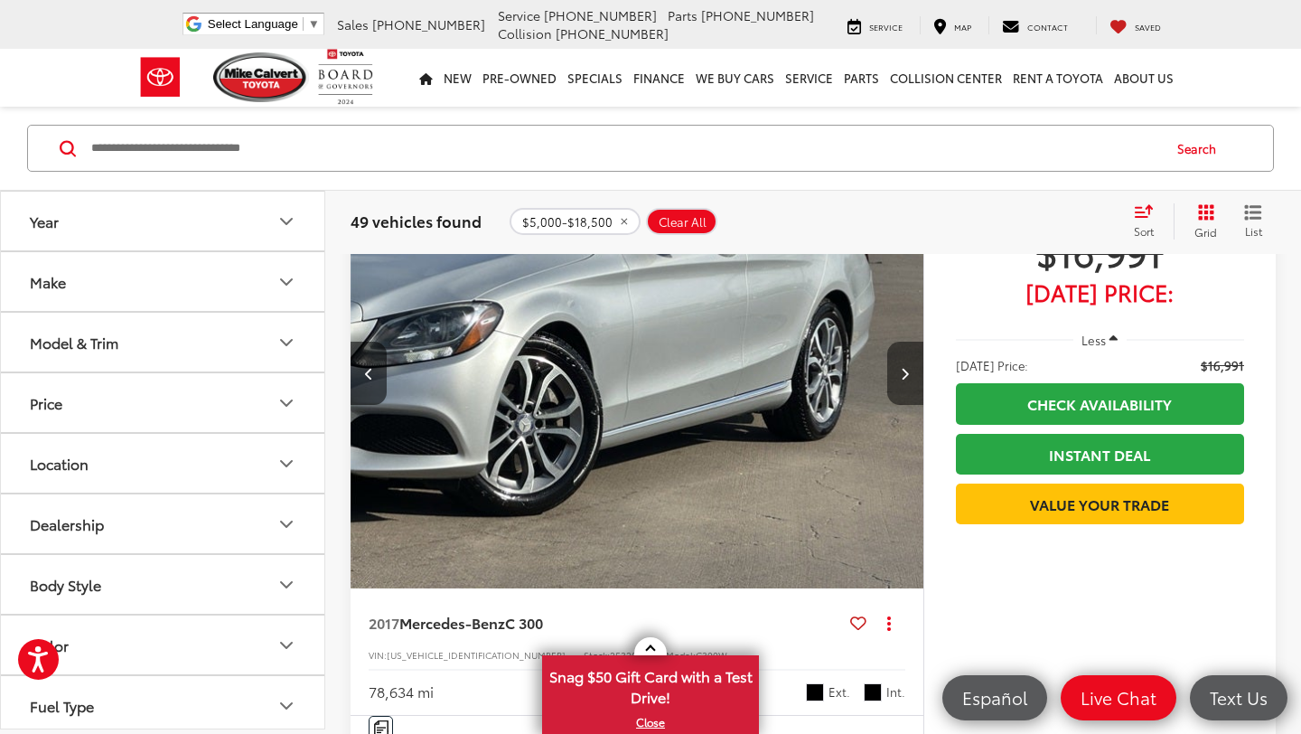
click at [897, 371] on button "Next image" at bounding box center [905, 372] width 36 height 63
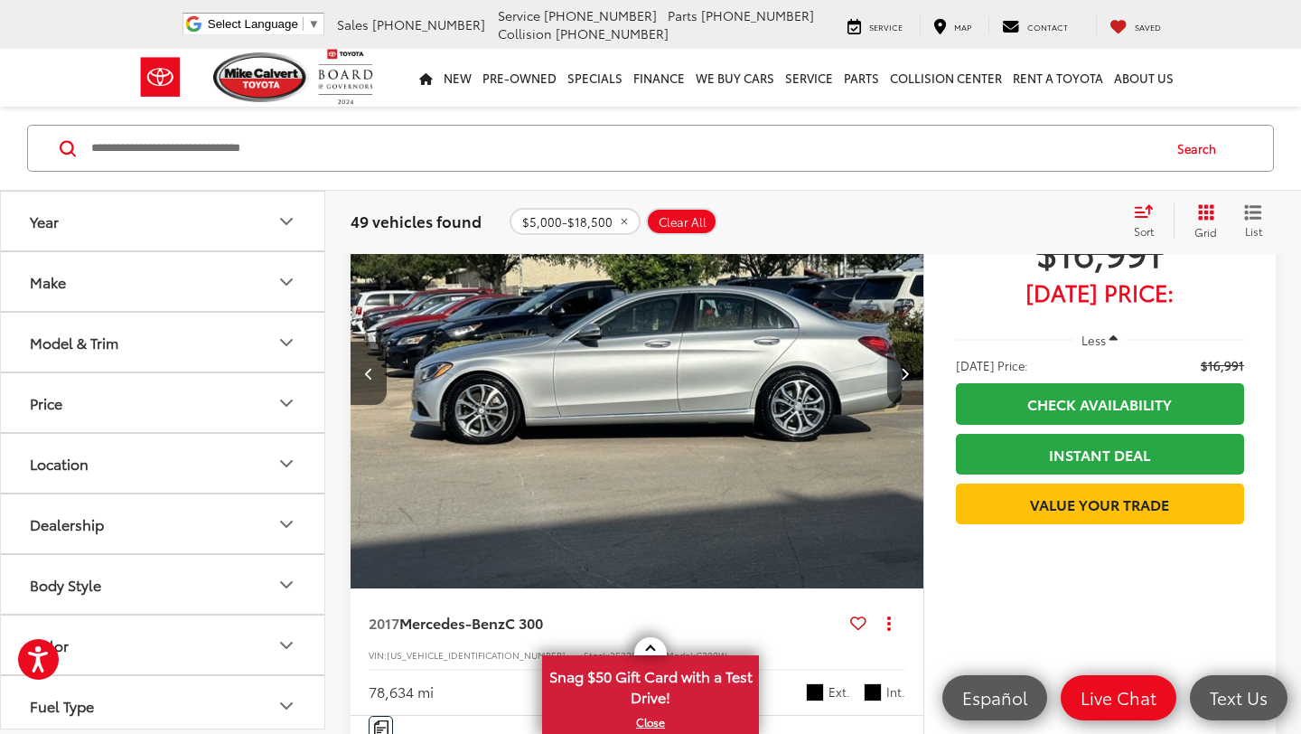
click at [897, 371] on button "Next image" at bounding box center [905, 372] width 36 height 63
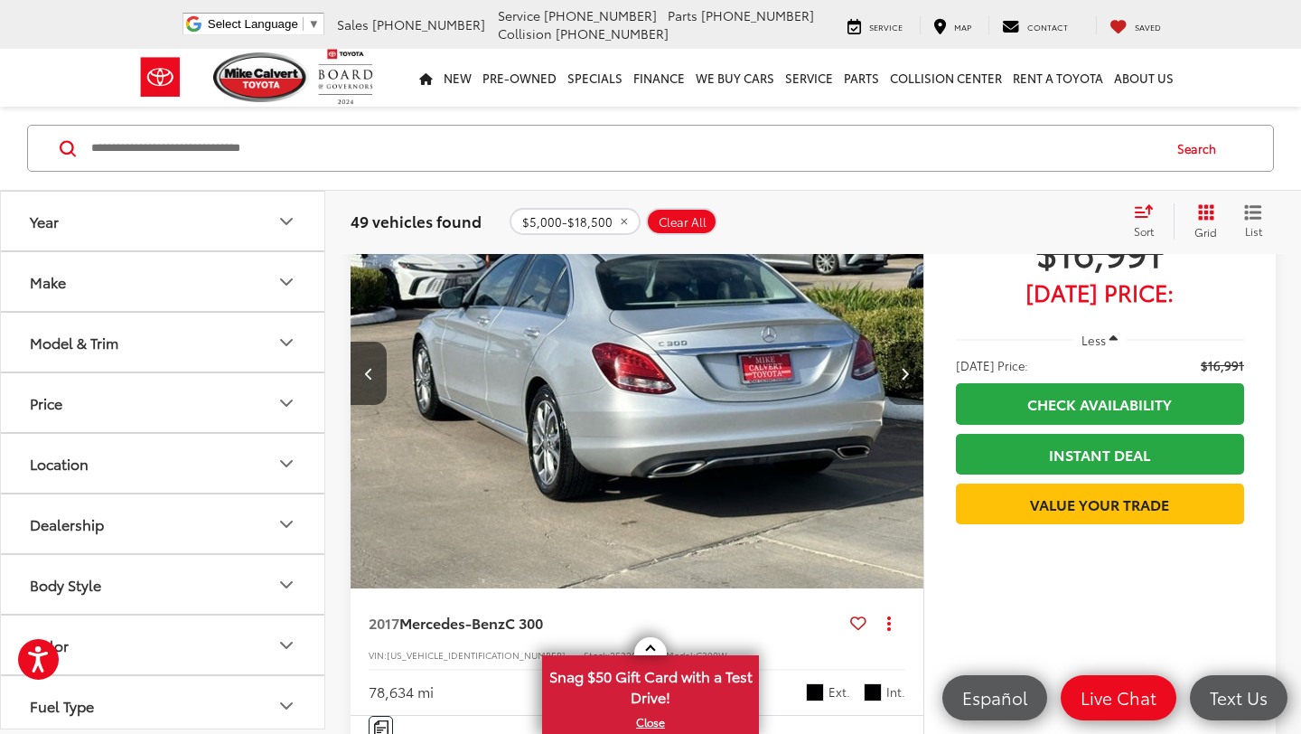
click at [897, 371] on button "Next image" at bounding box center [905, 372] width 36 height 63
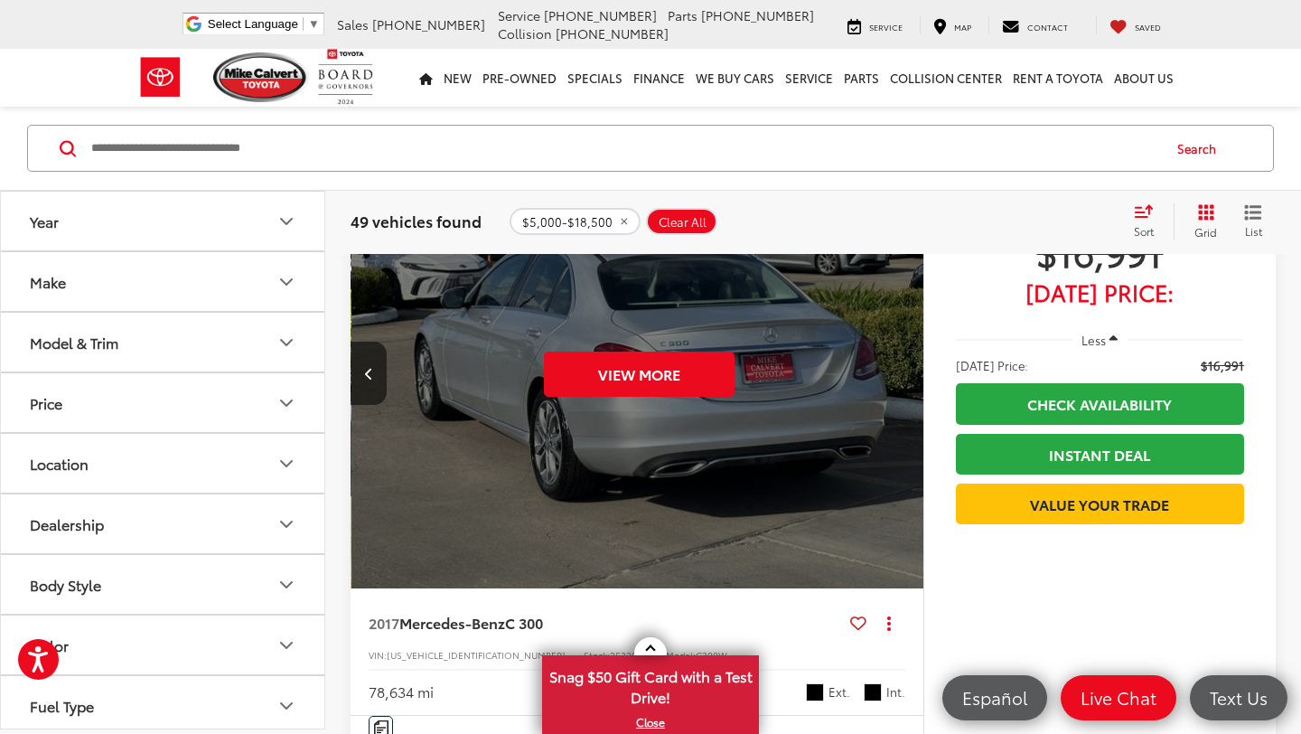
scroll to position [0, 2877]
click at [897, 371] on div "View More" at bounding box center [637, 374] width 575 height 432
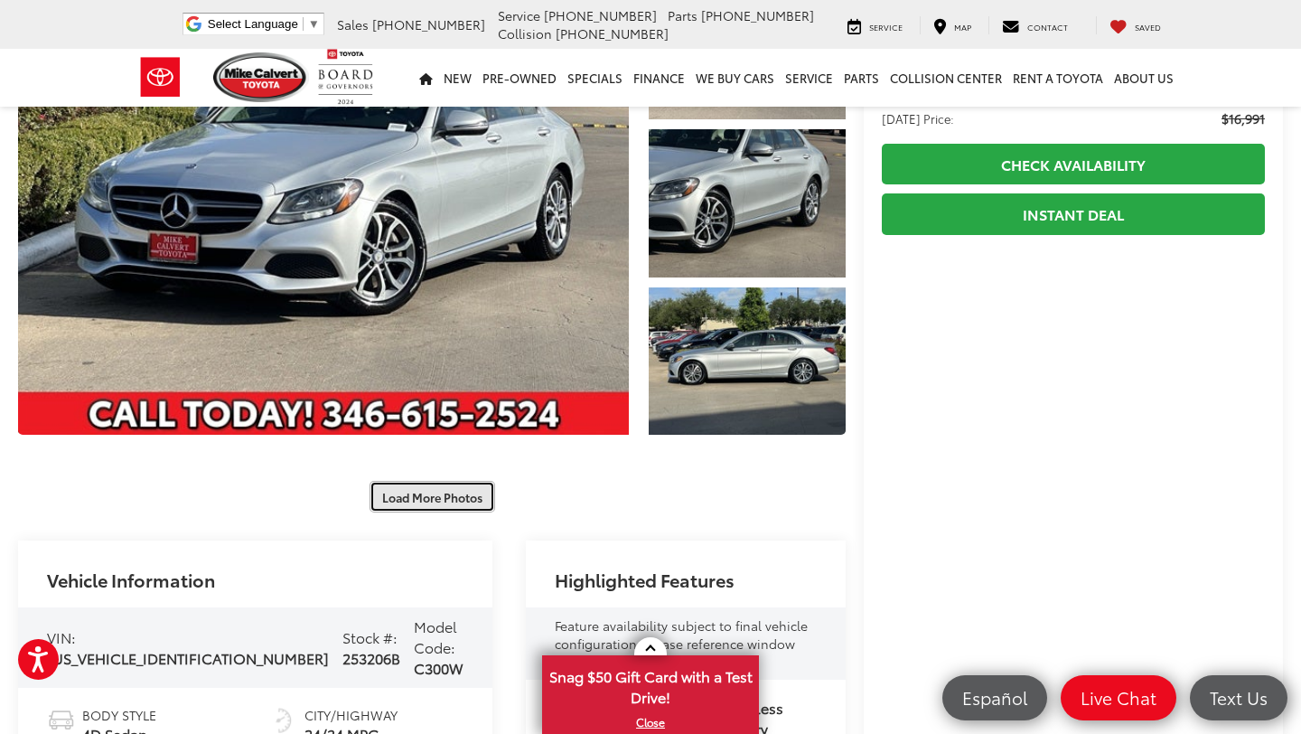
click at [397, 488] on button "Load More Photos" at bounding box center [432, 497] width 126 height 32
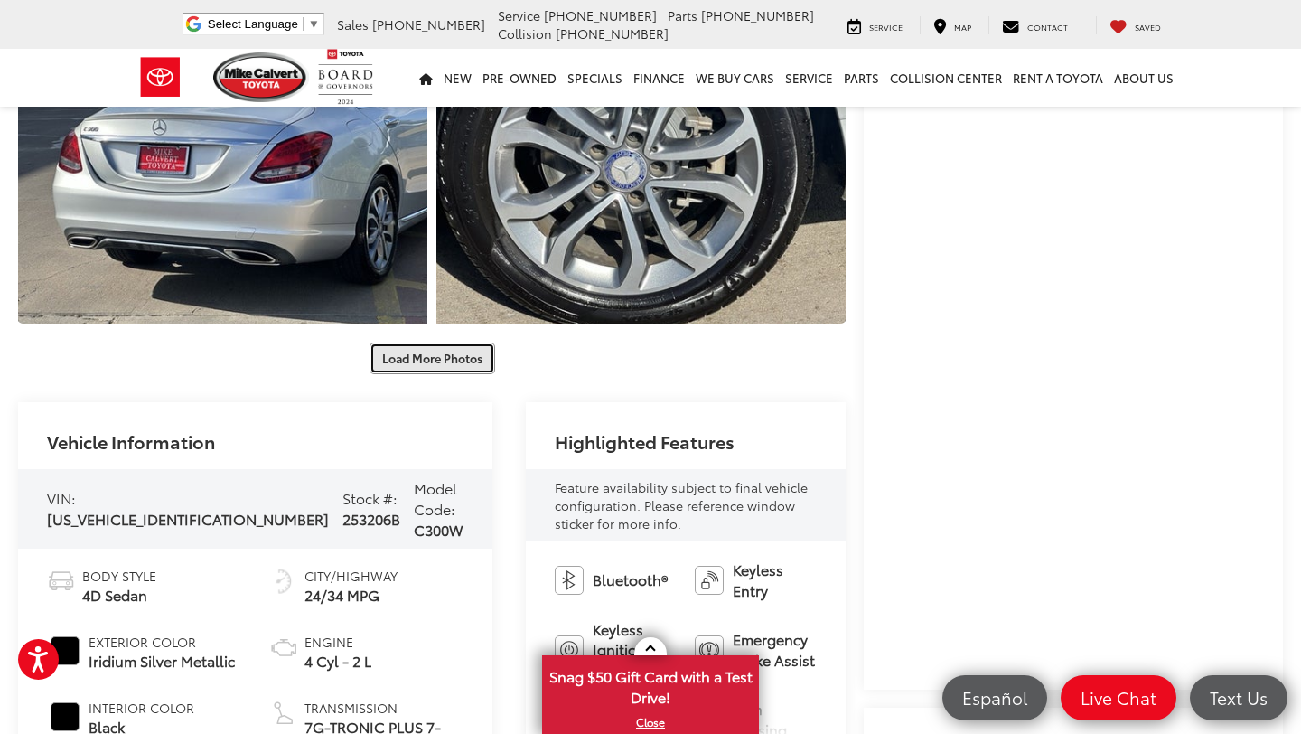
scroll to position [879, 0]
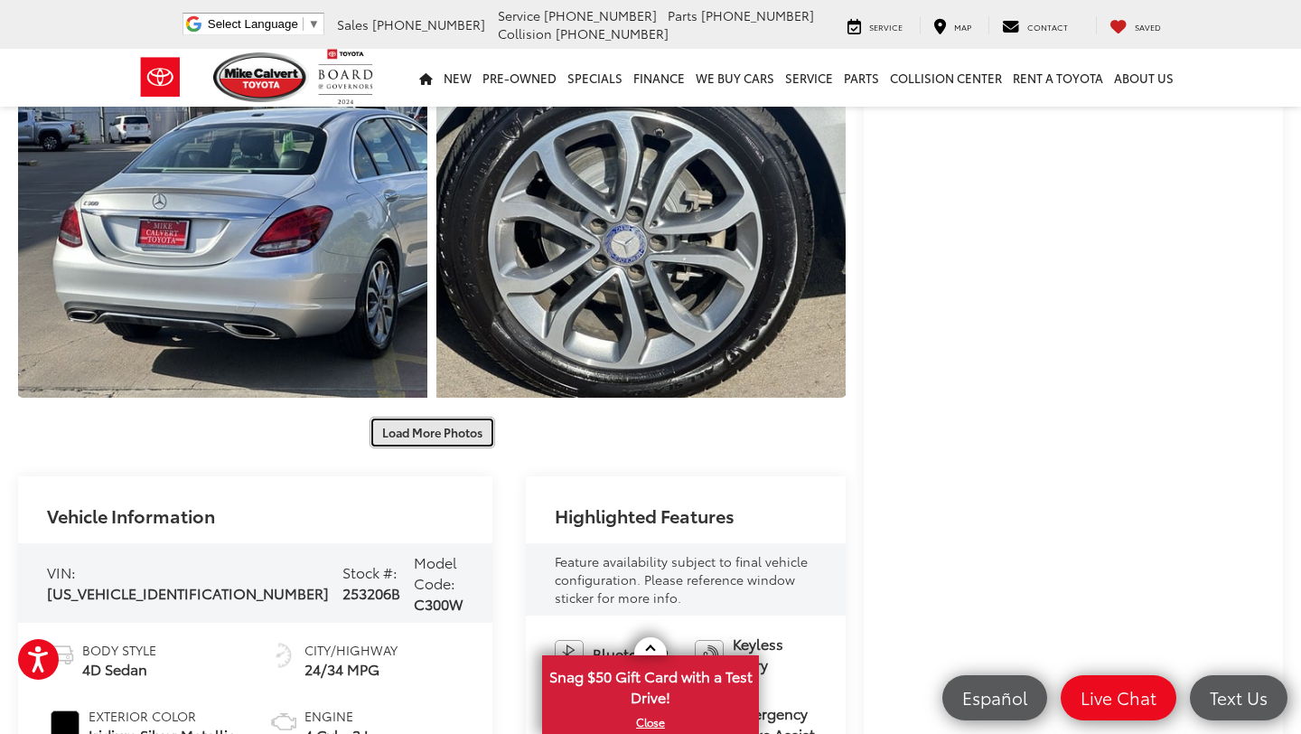
click at [402, 425] on button "Load More Photos" at bounding box center [432, 432] width 126 height 32
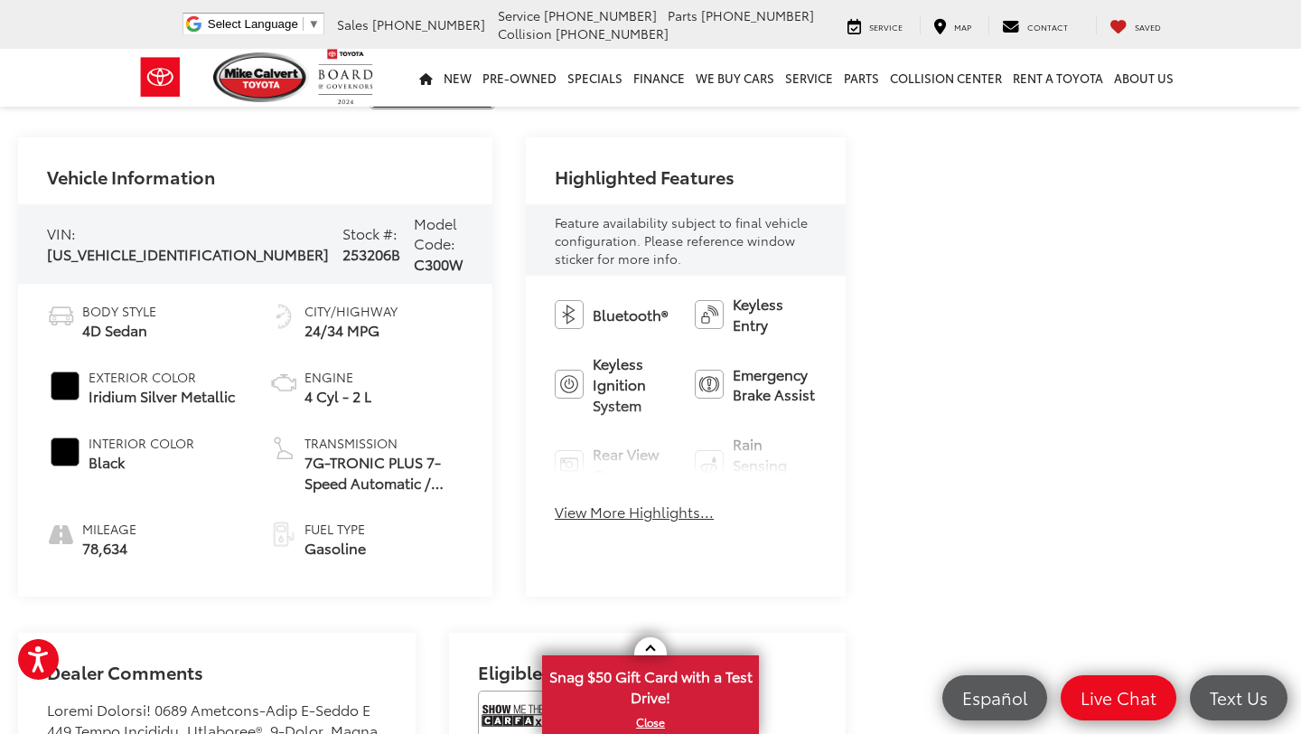
scroll to position [2127, 0]
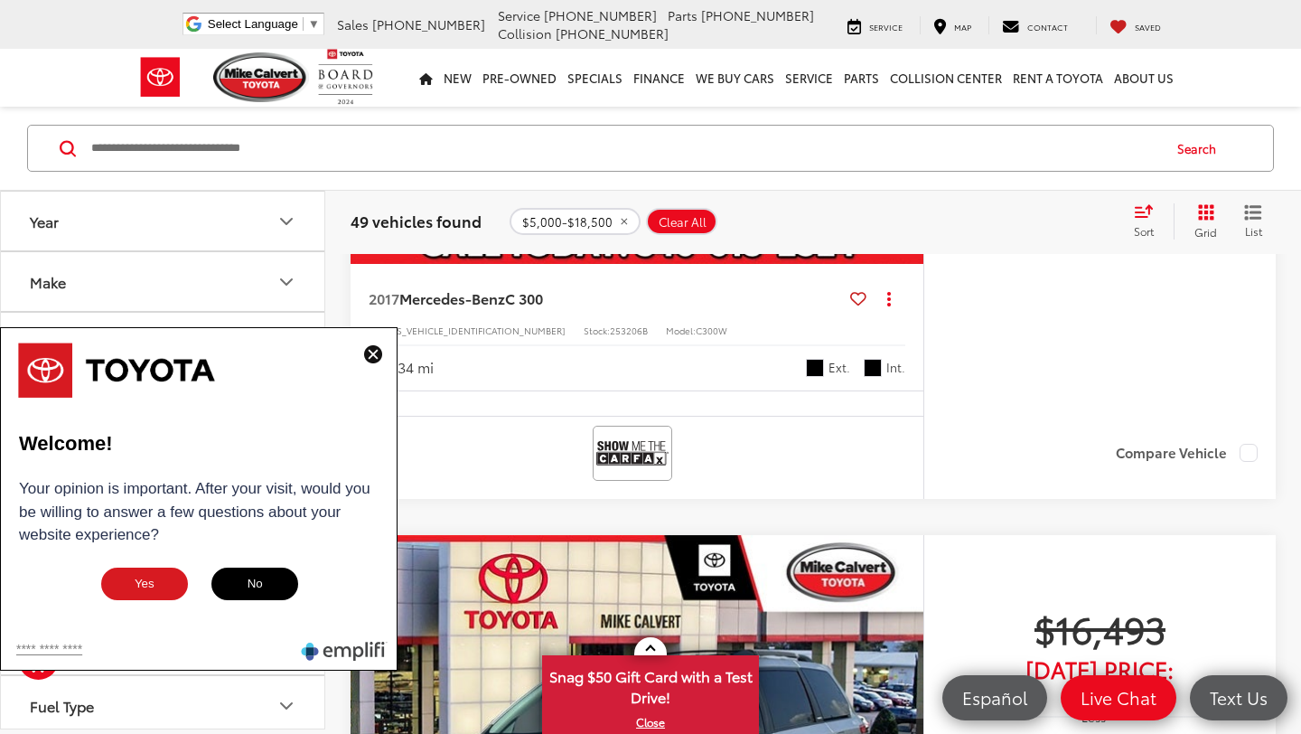
scroll to position [1270, 0]
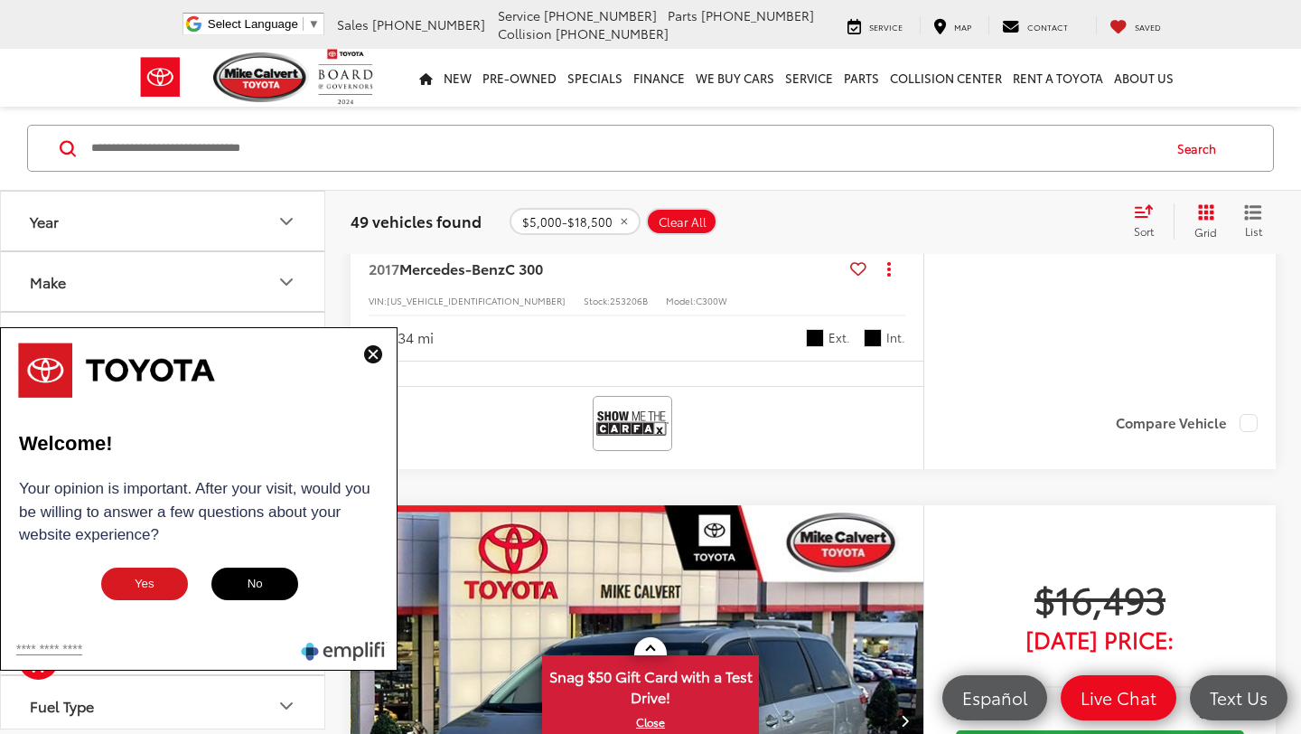
click at [362, 363] on button at bounding box center [373, 355] width 29 height 23
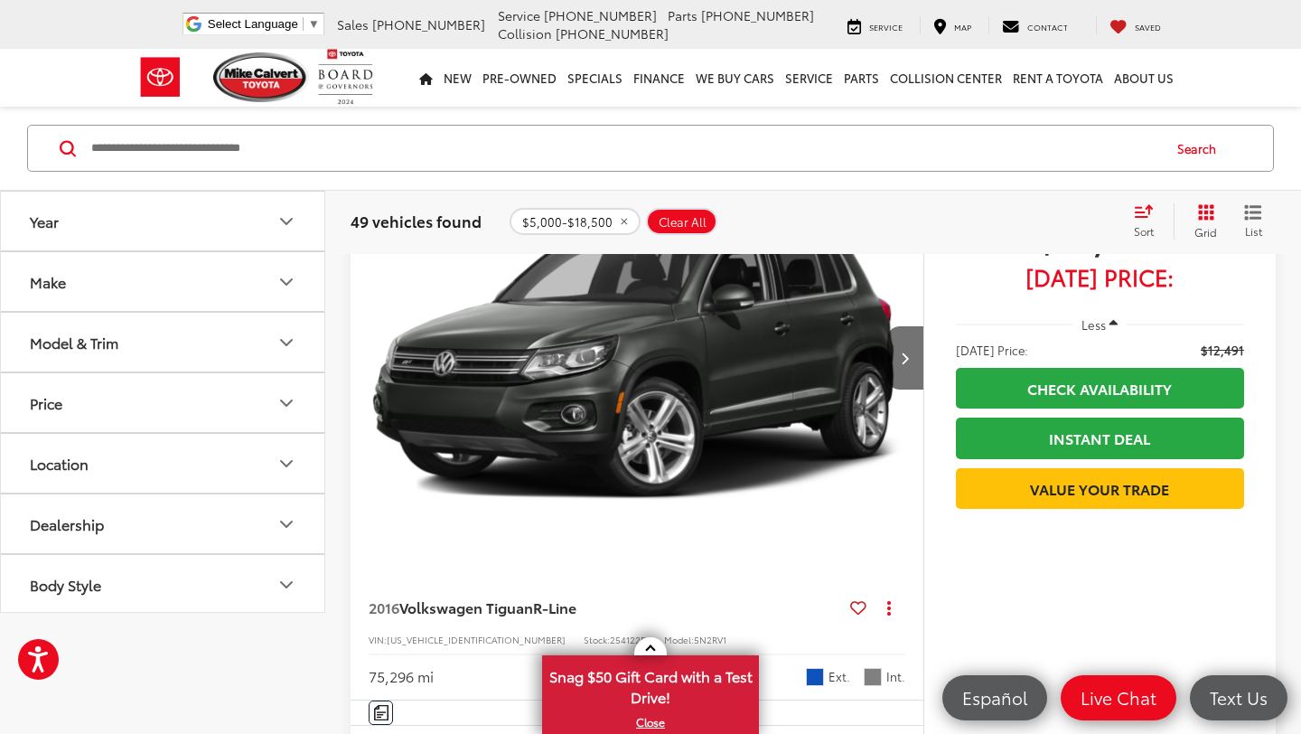
scroll to position [0, 0]
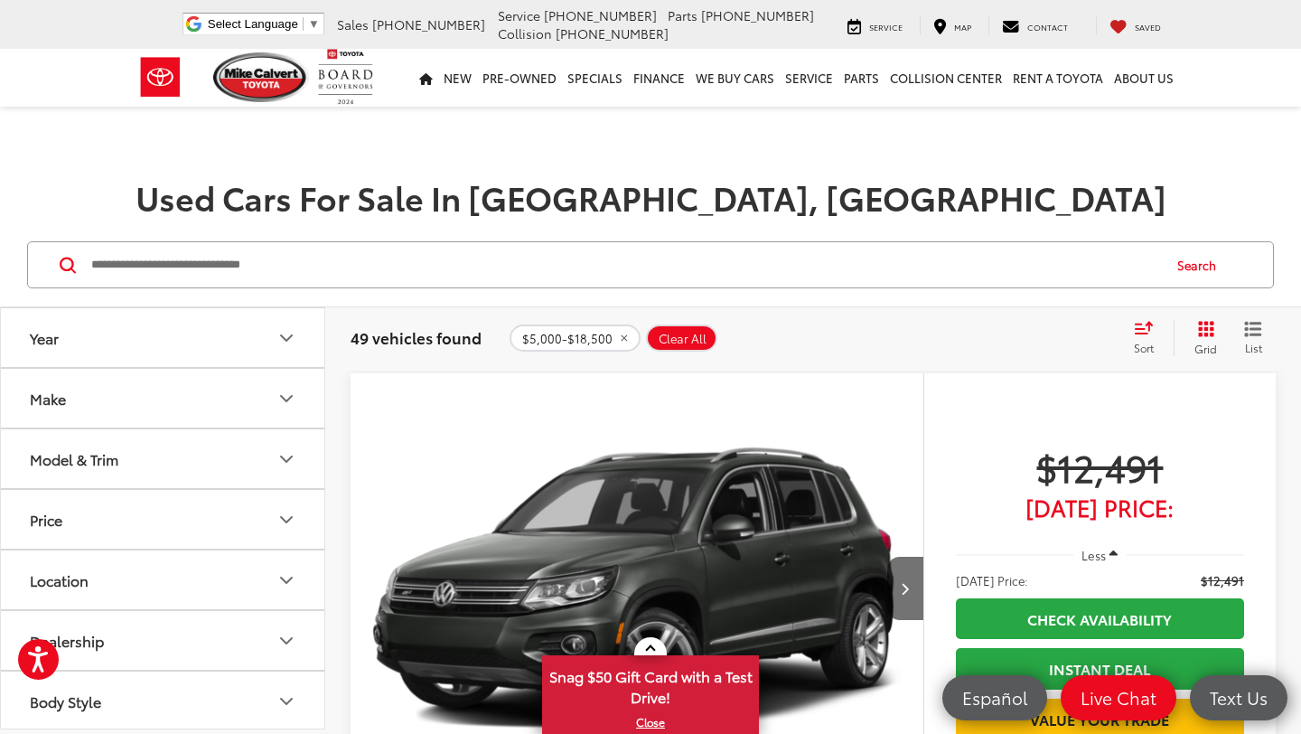
click at [1248, 343] on span "List" at bounding box center [1253, 347] width 18 height 15
click at [1117, 339] on div "$5,000-$18,500 Clear All + 0" at bounding box center [814, 337] width 610 height 29
click at [1133, 339] on div "Sort" at bounding box center [1149, 338] width 49 height 36
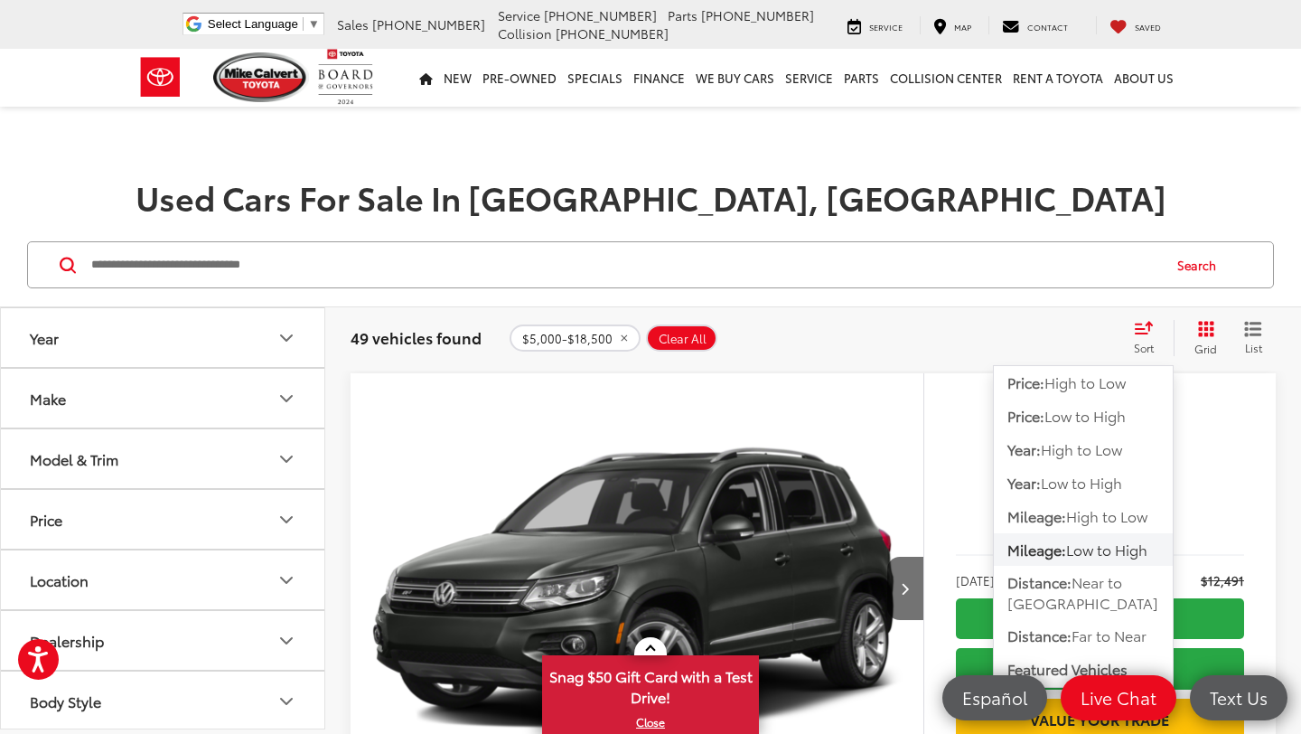
click at [998, 300] on div "Search" at bounding box center [650, 265] width 1301 height 84
